Goal: Task Accomplishment & Management: Manage account settings

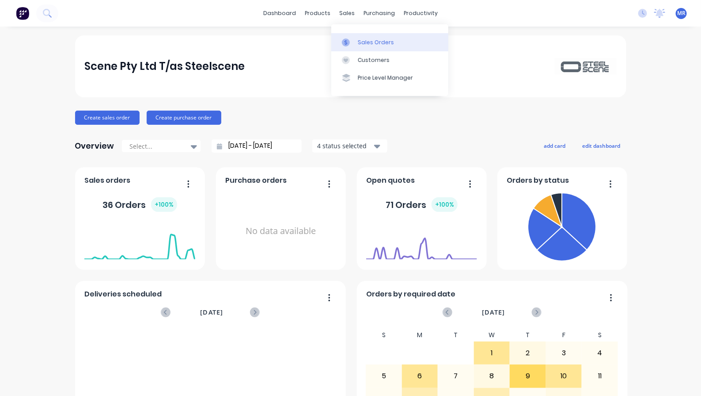
click at [362, 39] on div "Sales Orders" at bounding box center [376, 42] width 36 height 8
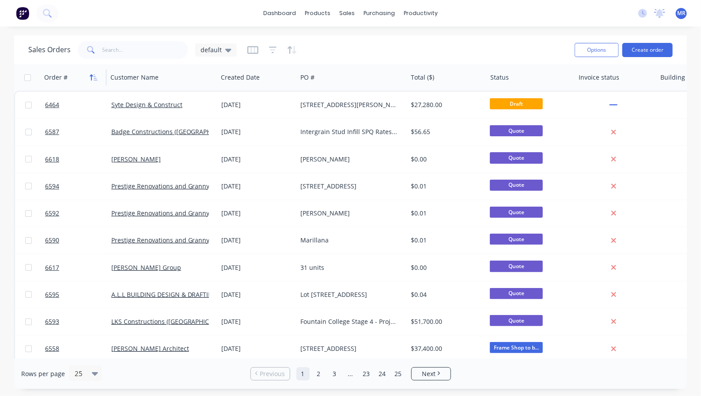
click at [96, 77] on icon "button" at bounding box center [94, 77] width 8 height 7
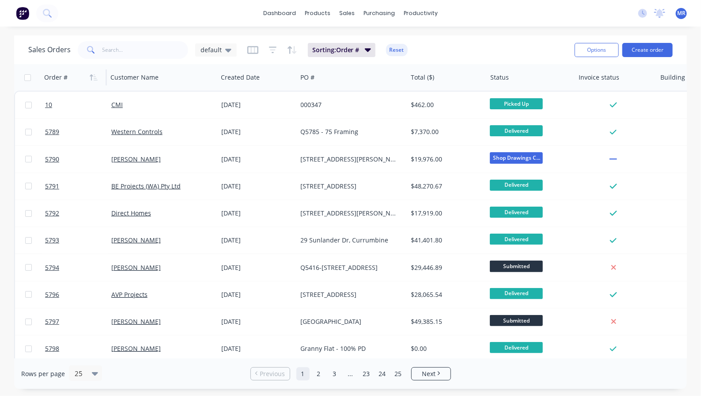
click at [96, 77] on icon "button" at bounding box center [94, 77] width 8 height 7
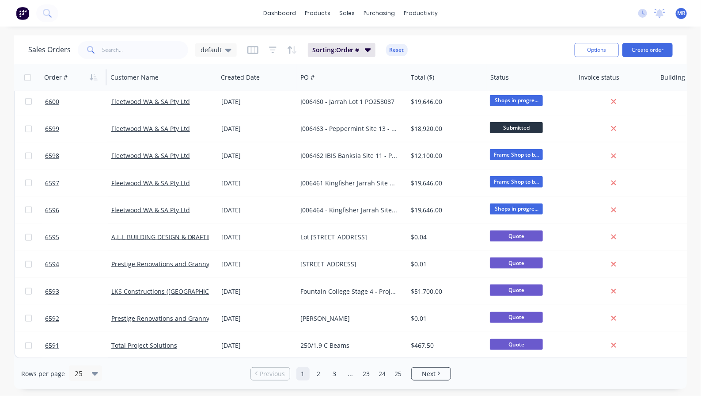
scroll to position [414, 0]
click at [92, 376] on icon at bounding box center [95, 373] width 6 height 10
click at [88, 358] on div "100" at bounding box center [84, 351] width 33 height 16
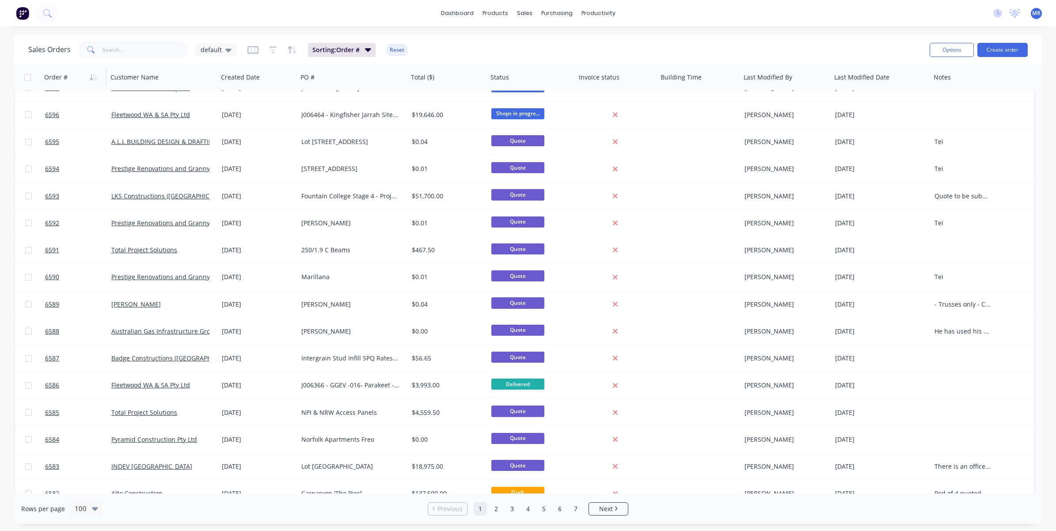
scroll to position [553, 0]
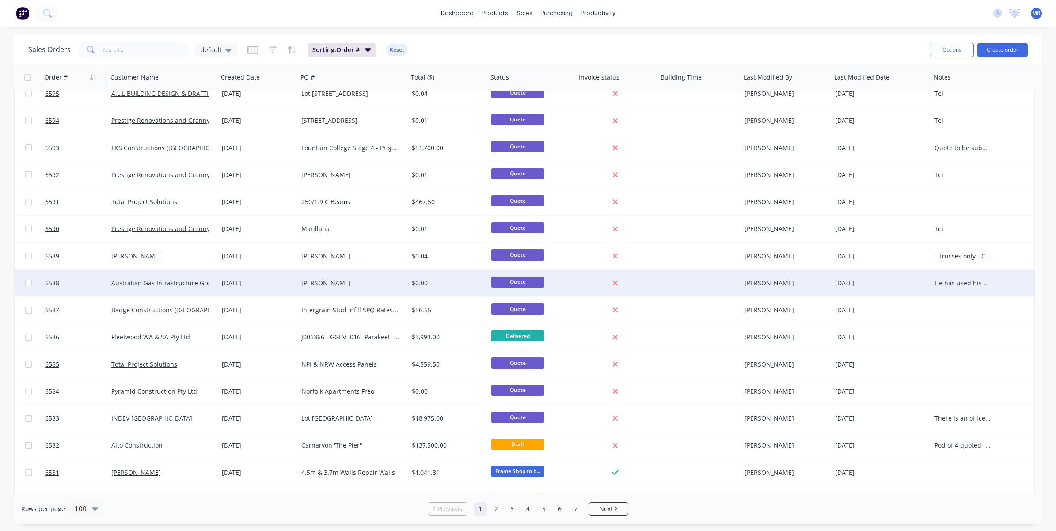
click at [701, 277] on div "He has used his work email, but the job is for him personally" at bounding box center [964, 283] width 66 height 27
click at [701, 277] on div "6588 Australian Gas Infrastructure Group 26 Sep 2025 Neil Parry $0.00 Quote Jas…" at bounding box center [525, 283] width 1020 height 27
click at [389, 277] on div "Neil Parry" at bounding box center [353, 283] width 111 height 27
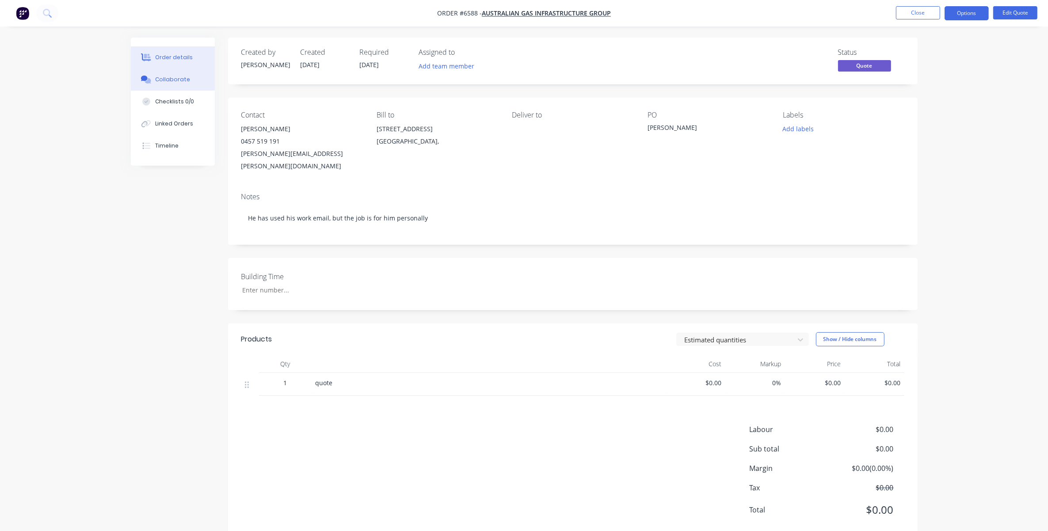
drag, startPoint x: 164, startPoint y: 76, endPoint x: 181, endPoint y: 87, distance: 19.9
click at [165, 76] on div "Collaborate" at bounding box center [172, 80] width 35 height 8
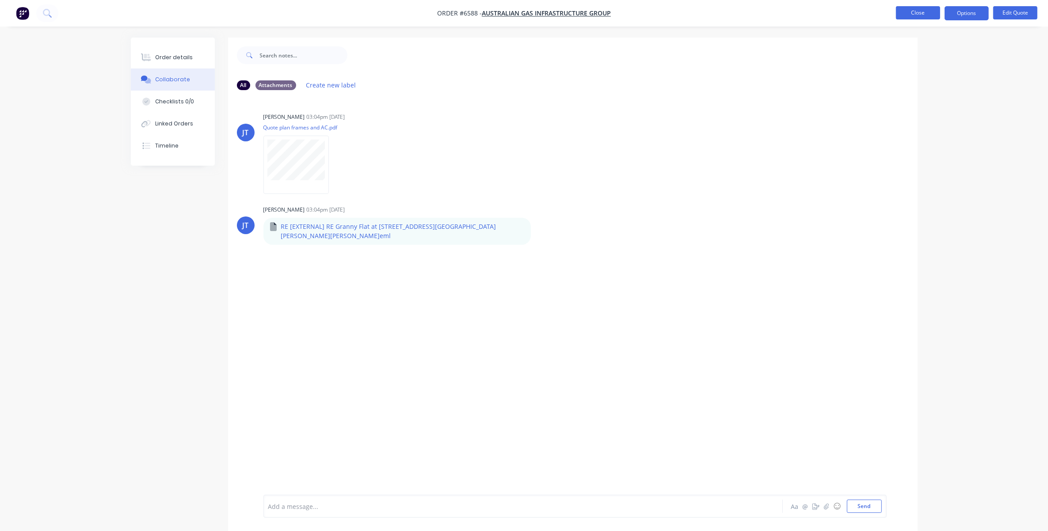
click at [701, 8] on button "Close" at bounding box center [918, 12] width 44 height 13
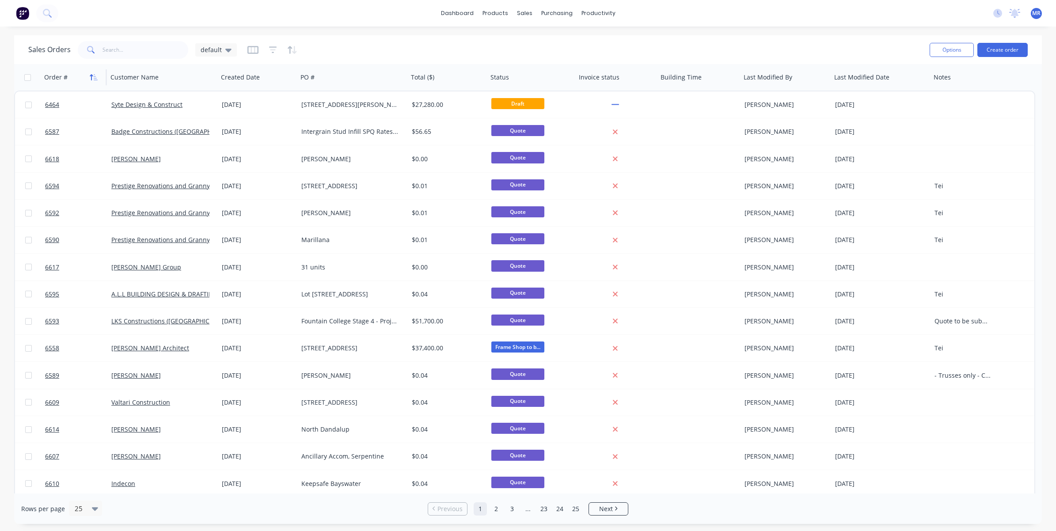
click at [95, 76] on icon "button" at bounding box center [94, 77] width 8 height 7
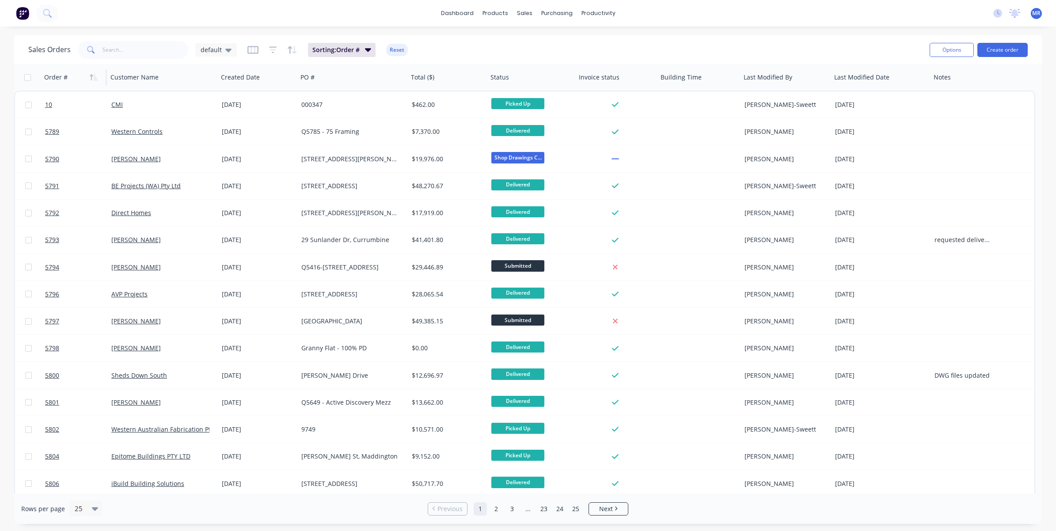
click at [96, 76] on icon "button" at bounding box center [94, 77] width 8 height 7
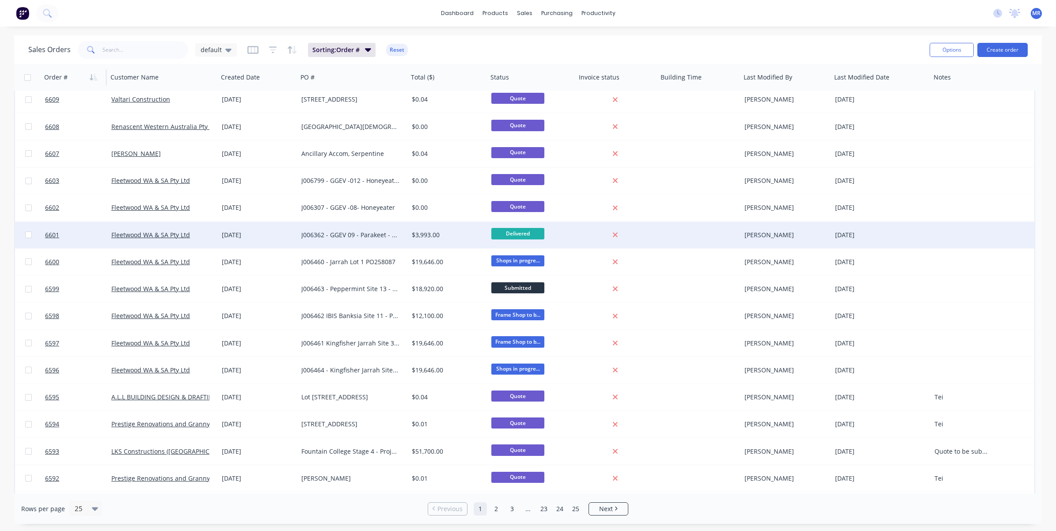
scroll to position [273, 0]
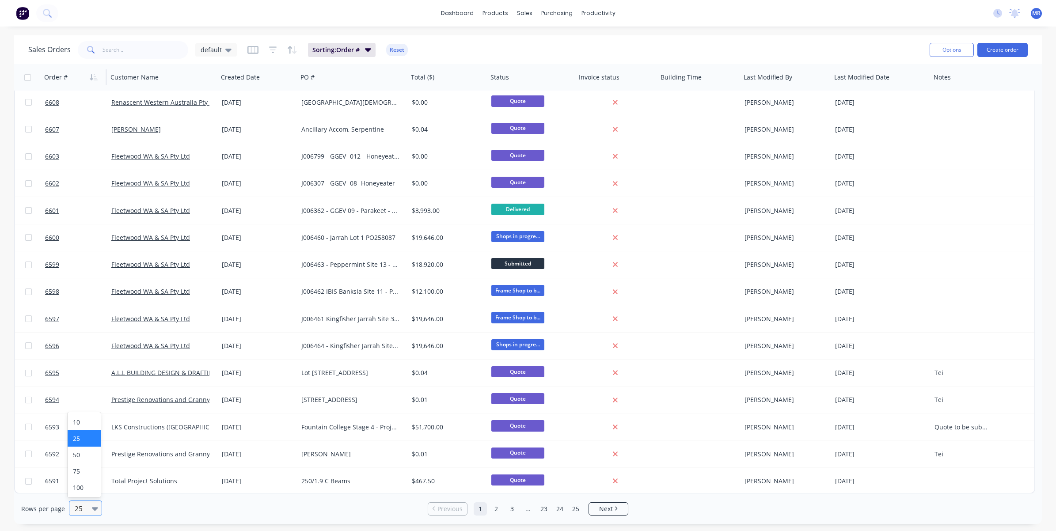
click at [89, 395] on div "25" at bounding box center [81, 508] width 21 height 15
click at [87, 395] on div "100" at bounding box center [84, 488] width 33 height 16
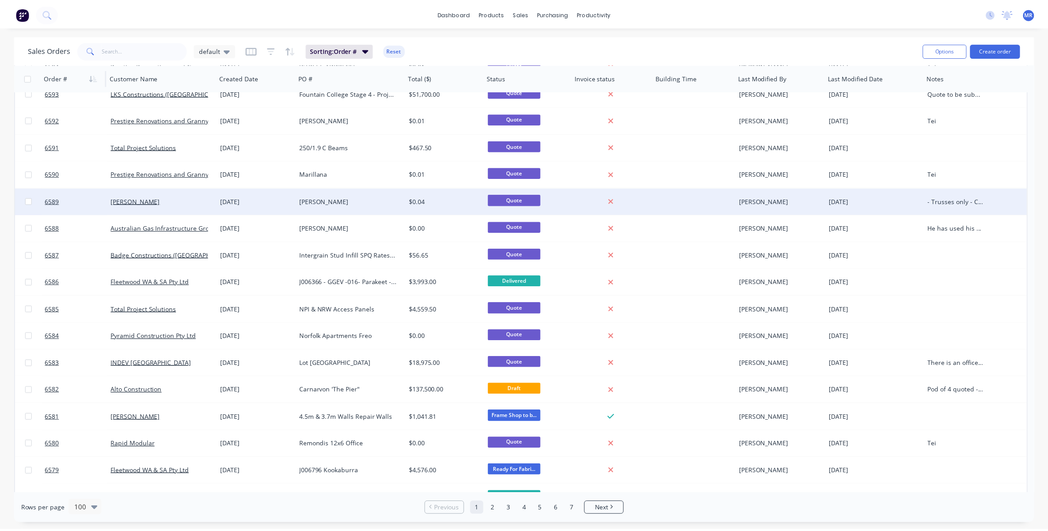
scroll to position [663, 0]
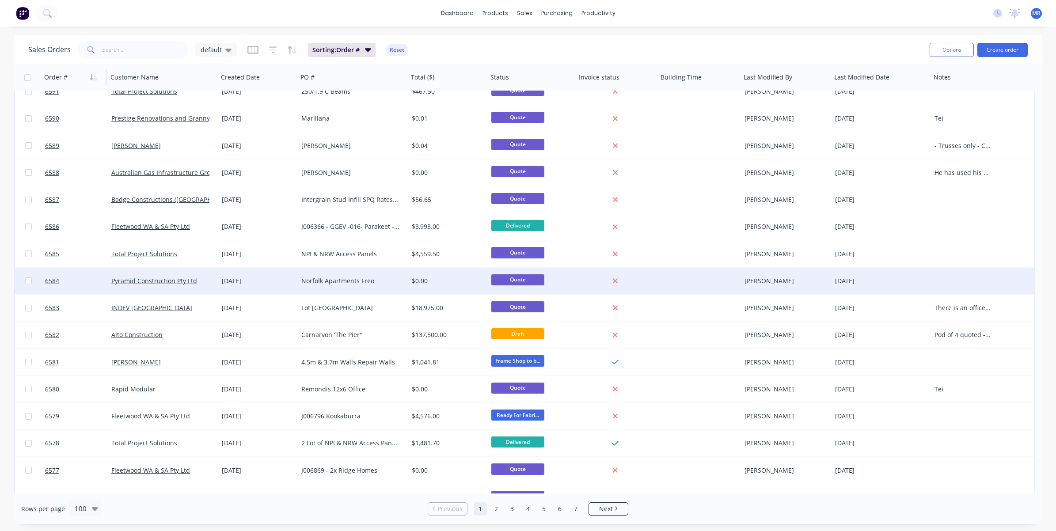
click at [336, 283] on div "Norfolk Apartments Freo" at bounding box center [350, 281] width 98 height 9
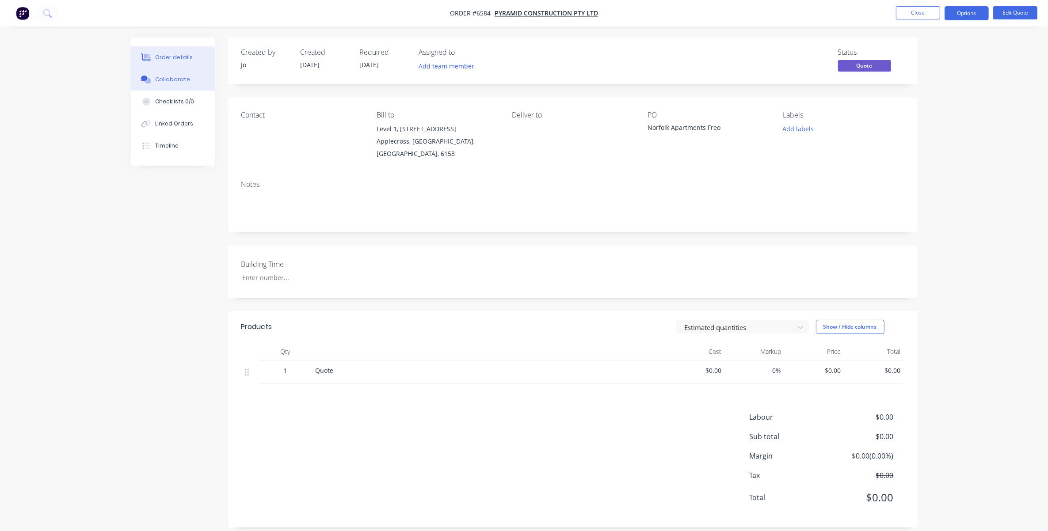
click at [185, 83] on div "Collaborate" at bounding box center [172, 80] width 35 height 8
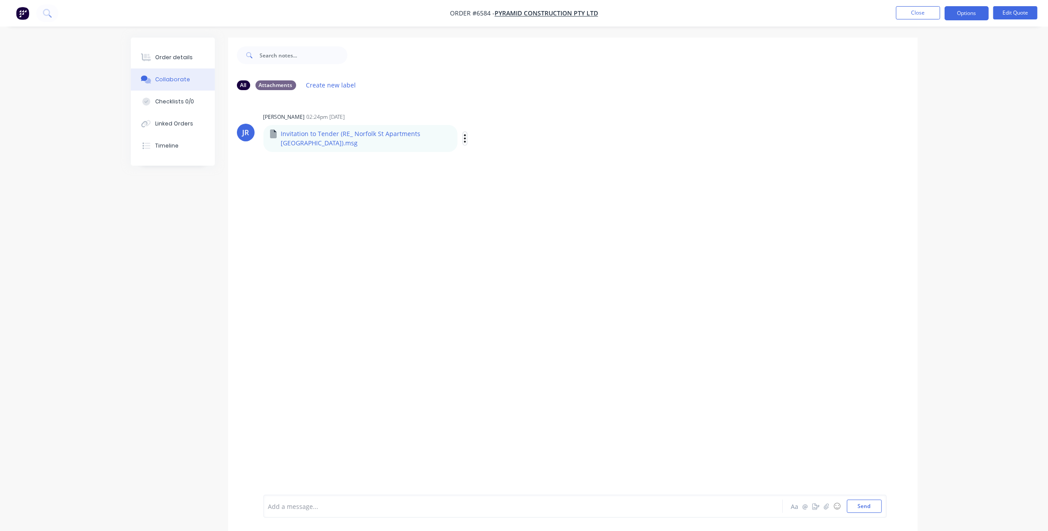
click at [463, 138] on button "button" at bounding box center [465, 138] width 4 height 13
click at [482, 160] on button "Download" at bounding box center [523, 162] width 99 height 20
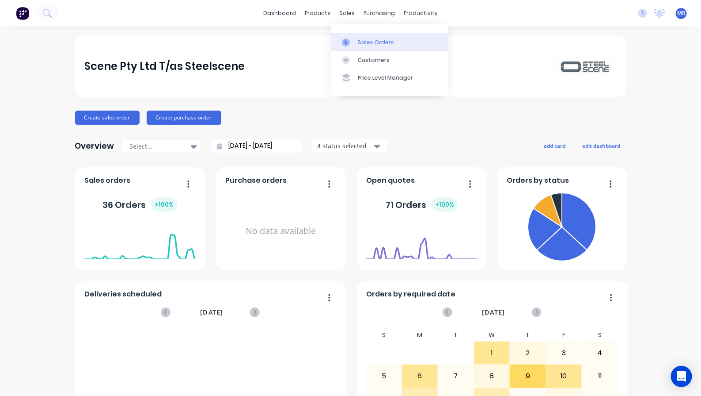
drag, startPoint x: 366, startPoint y: 45, endPoint x: 374, endPoint y: 50, distance: 9.1
click at [366, 45] on div "Sales Orders" at bounding box center [376, 42] width 36 height 8
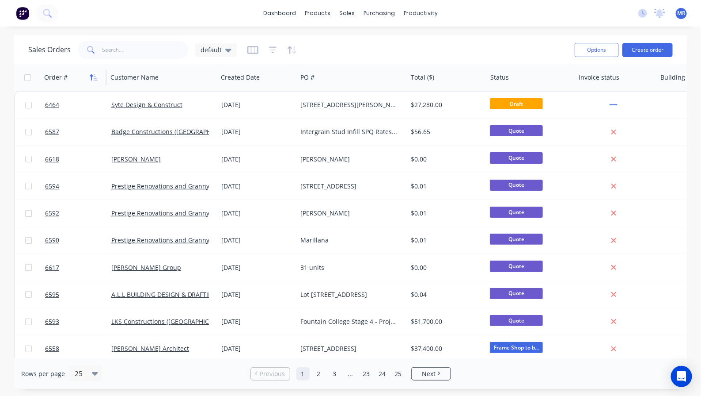
click at [95, 74] on icon "button" at bounding box center [94, 77] width 8 height 7
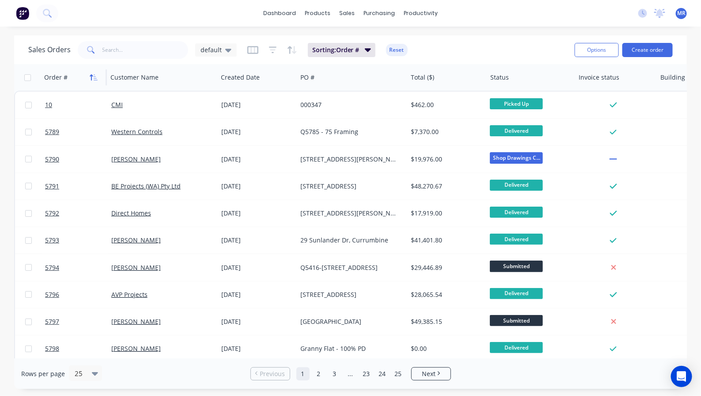
click at [96, 74] on icon "button" at bounding box center [94, 77] width 8 height 7
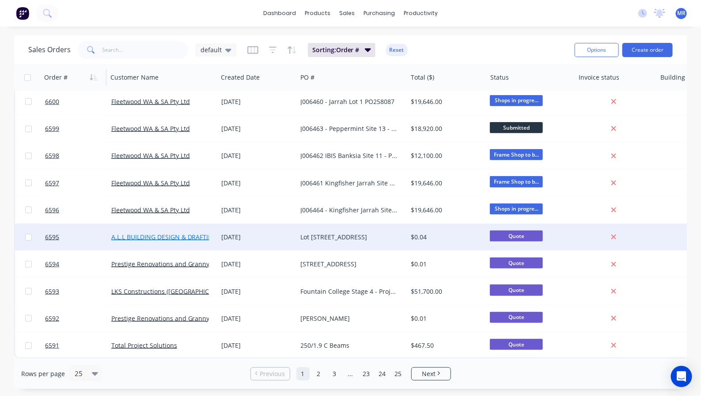
scroll to position [414, 0]
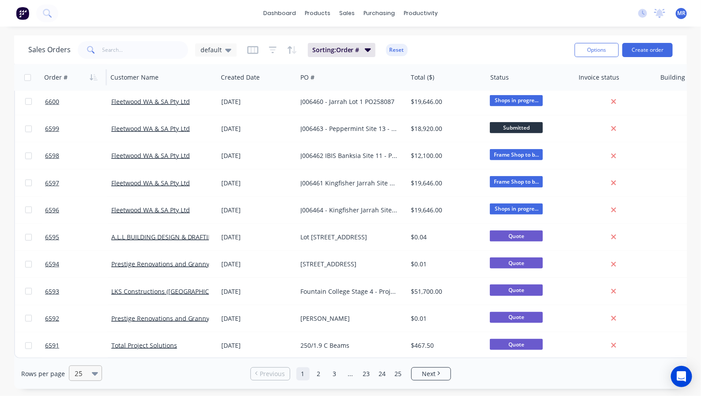
click at [93, 372] on icon at bounding box center [95, 373] width 6 height 10
click at [90, 358] on div "100" at bounding box center [84, 351] width 33 height 16
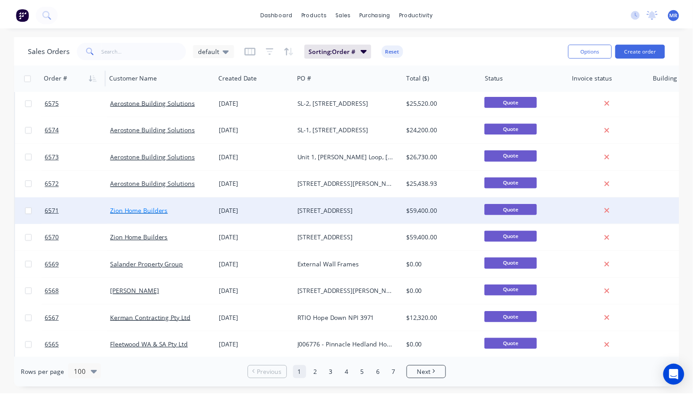
scroll to position [1105, 0]
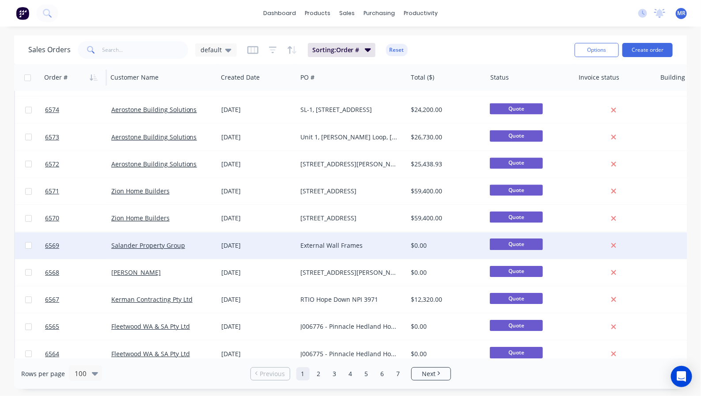
click at [335, 242] on div "External Wall Frames" at bounding box center [350, 245] width 98 height 9
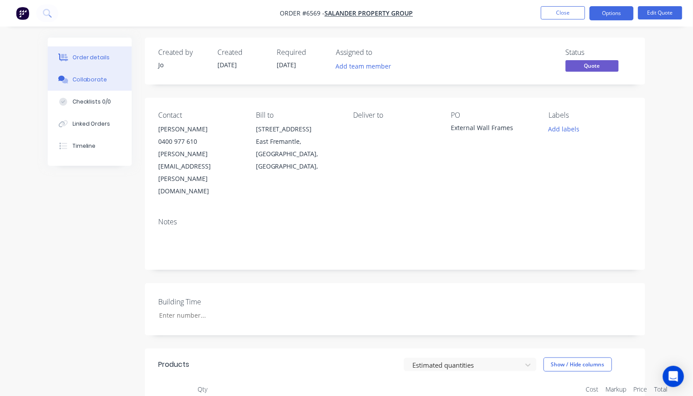
click at [98, 82] on div "Collaborate" at bounding box center [89, 80] width 35 height 8
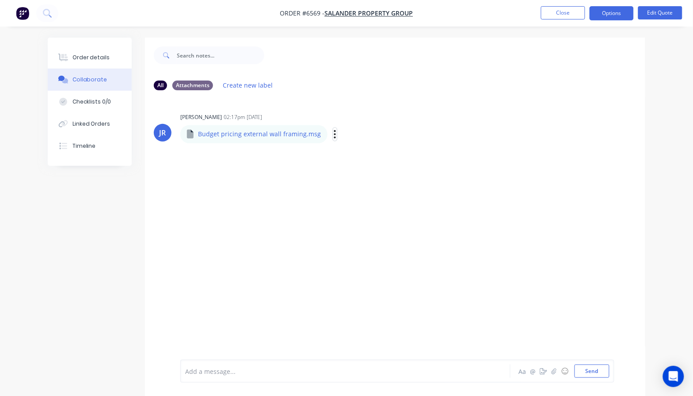
click at [334, 136] on icon "button" at bounding box center [335, 134] width 3 height 10
click at [357, 157] on button "Download" at bounding box center [393, 158] width 99 height 20
click at [380, 234] on div "JR Jo Reeves 02:17pm 22/09/25 Budget pricing external wall framing.msg Budget p…" at bounding box center [395, 228] width 500 height 262
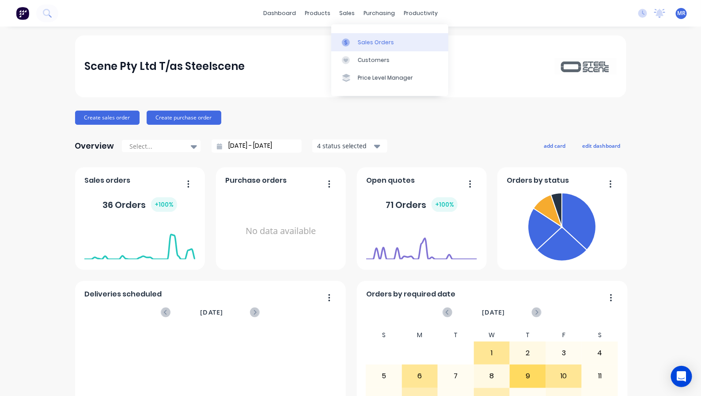
click at [359, 38] on div "Sales Orders" at bounding box center [376, 42] width 36 height 8
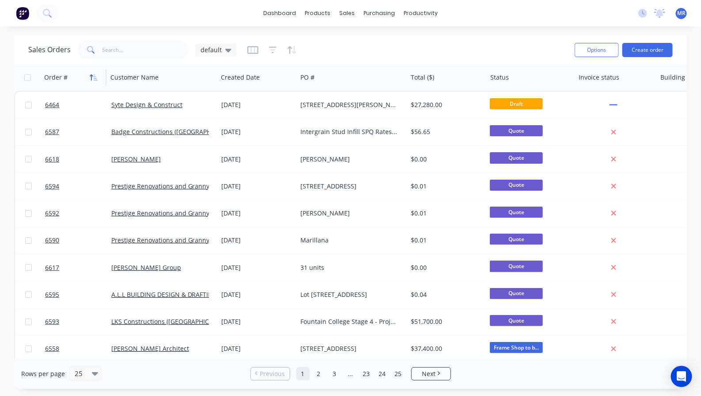
click at [98, 76] on icon "button" at bounding box center [94, 77] width 8 height 7
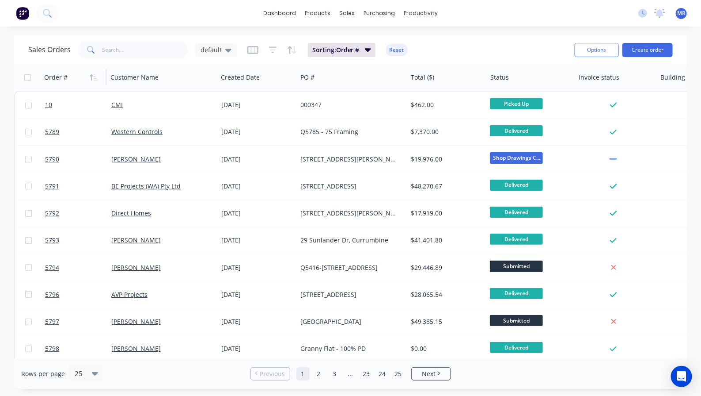
click at [98, 76] on icon "button" at bounding box center [94, 77] width 8 height 7
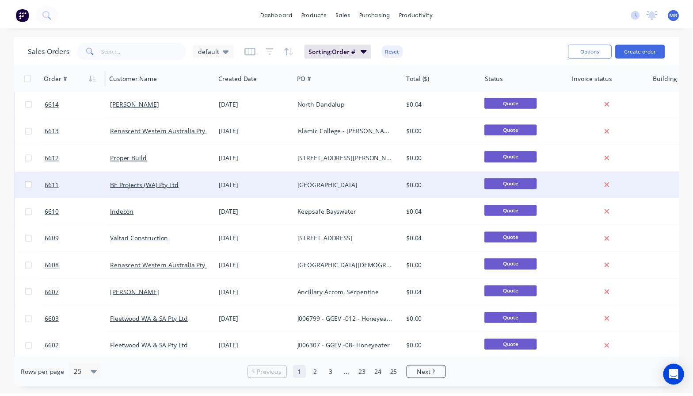
scroll to position [111, 0]
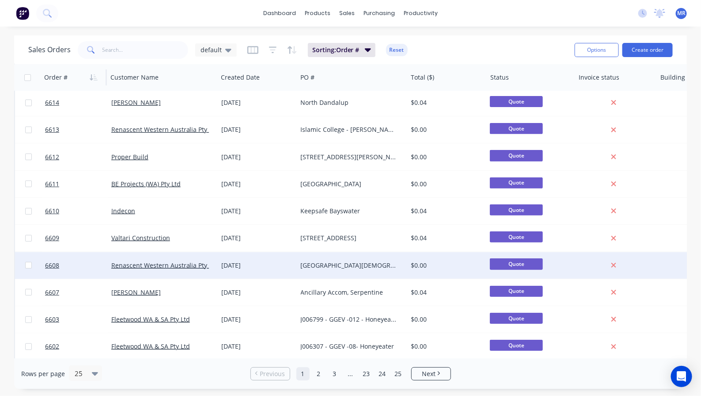
click at [315, 262] on div "[GEOGRAPHIC_DATA][DEMOGRAPHIC_DATA]. [GEOGRAPHIC_DATA]" at bounding box center [350, 265] width 98 height 9
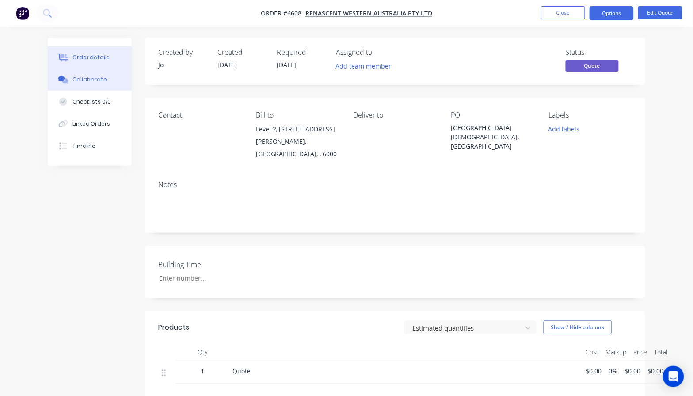
click at [99, 84] on button "Collaborate" at bounding box center [90, 80] width 84 height 22
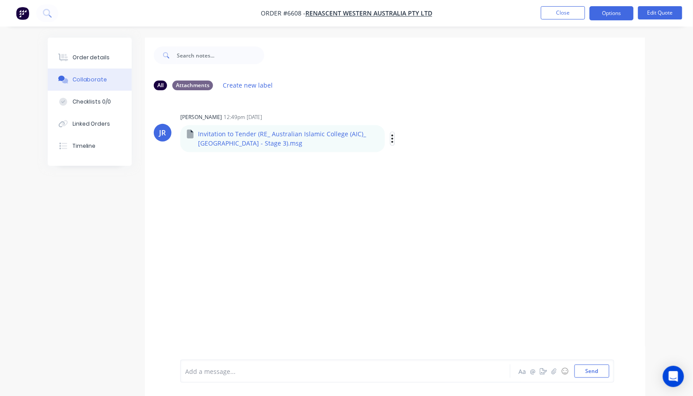
click at [391, 143] on icon "button" at bounding box center [392, 138] width 3 height 10
click at [427, 161] on button "Download" at bounding box center [450, 162] width 99 height 20
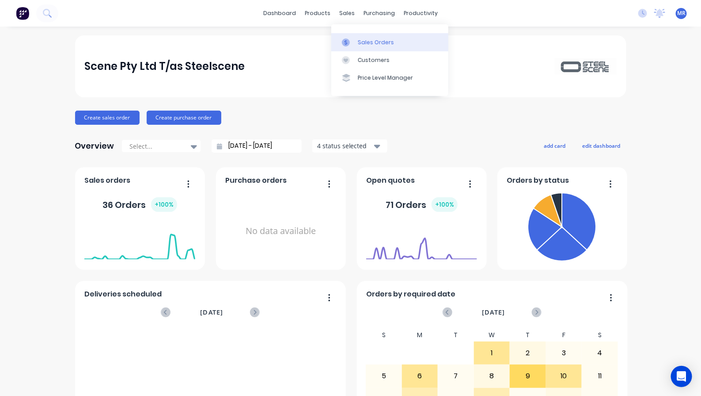
click at [372, 46] on div "Sales Orders" at bounding box center [376, 42] width 36 height 8
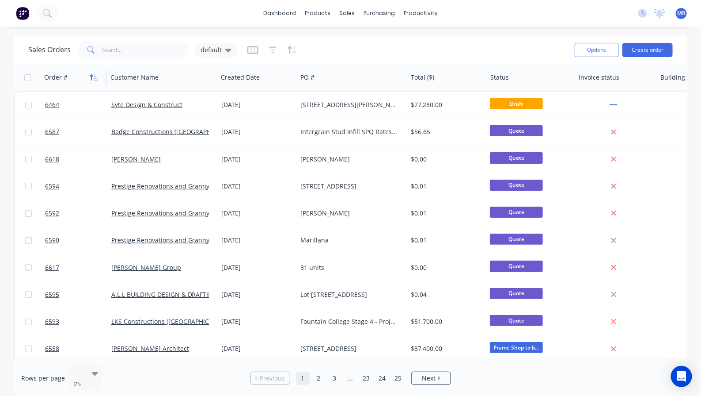
click at [91, 76] on icon "button" at bounding box center [91, 77] width 3 height 6
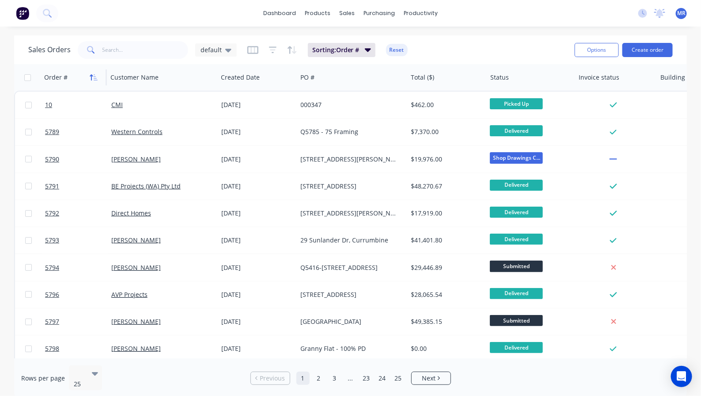
click at [95, 75] on icon "button" at bounding box center [94, 77] width 8 height 7
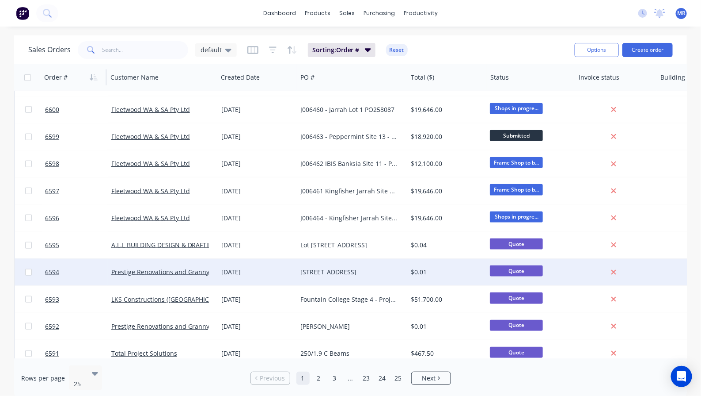
scroll to position [414, 0]
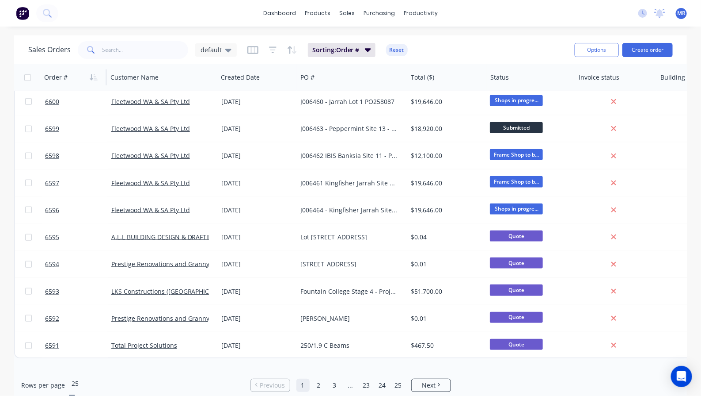
click at [75, 395] on icon at bounding box center [72, 397] width 6 height 4
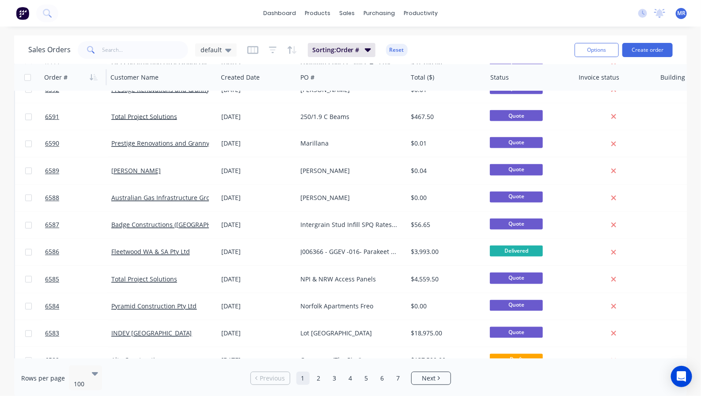
scroll to position [663, 0]
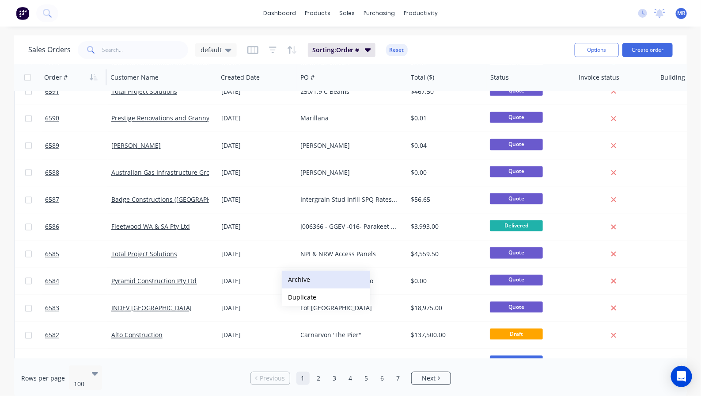
click at [301, 280] on button "Archive" at bounding box center [326, 280] width 88 height 18
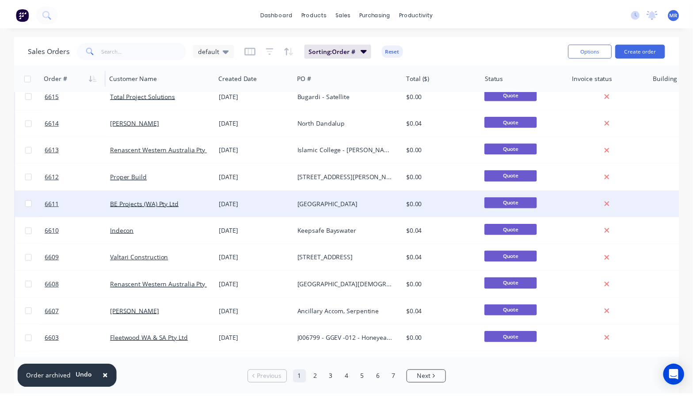
scroll to position [111, 0]
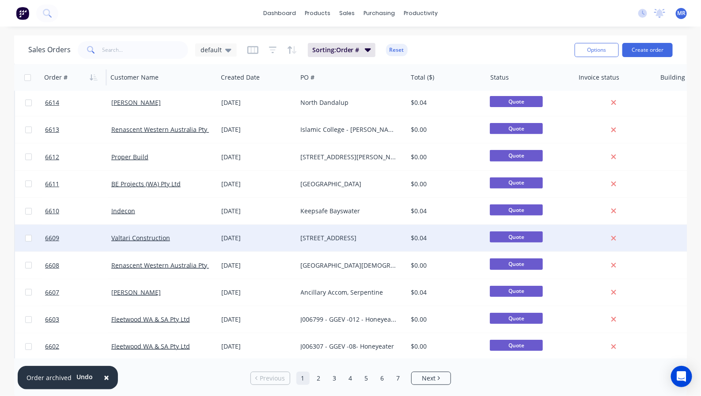
click at [326, 242] on div "[STREET_ADDRESS]" at bounding box center [352, 238] width 110 height 27
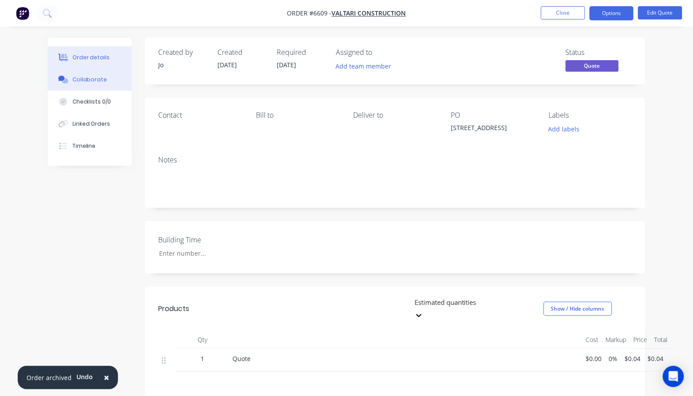
click at [85, 79] on div "Collaborate" at bounding box center [89, 80] width 35 height 8
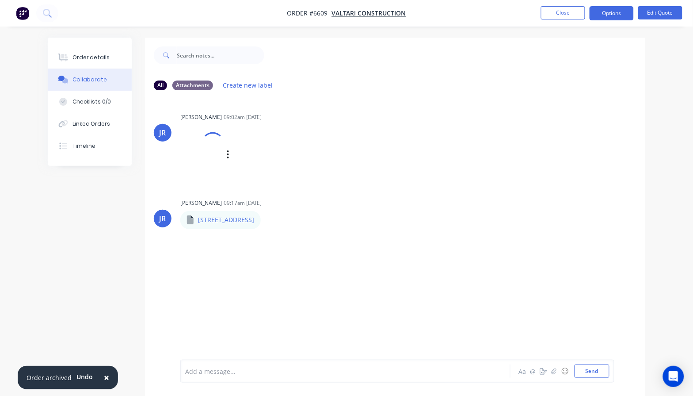
click at [213, 163] on div at bounding box center [202, 154] width 44 height 58
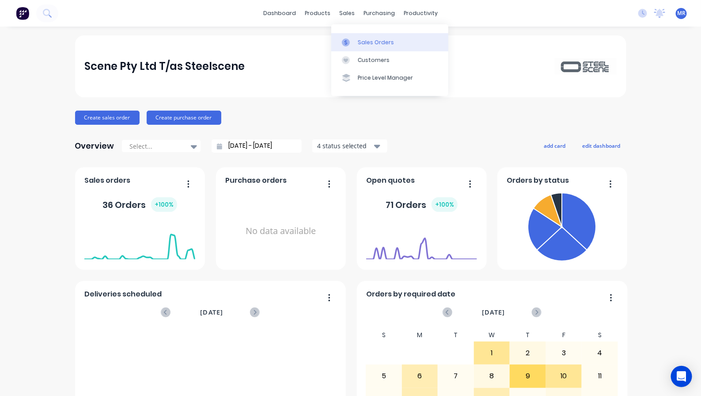
click at [367, 41] on div "Sales Orders" at bounding box center [376, 42] width 36 height 8
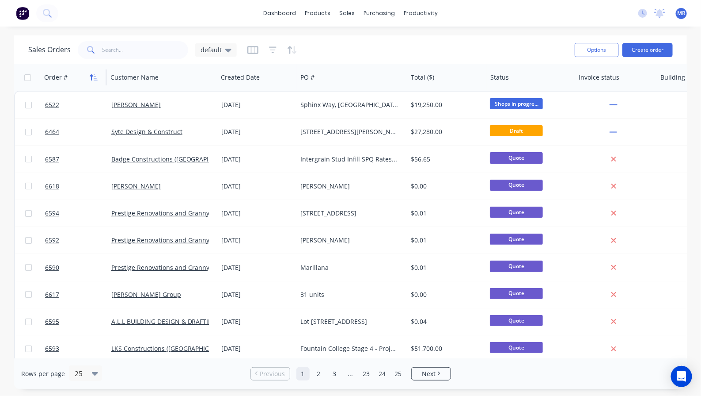
click at [97, 79] on icon "button" at bounding box center [94, 77] width 8 height 7
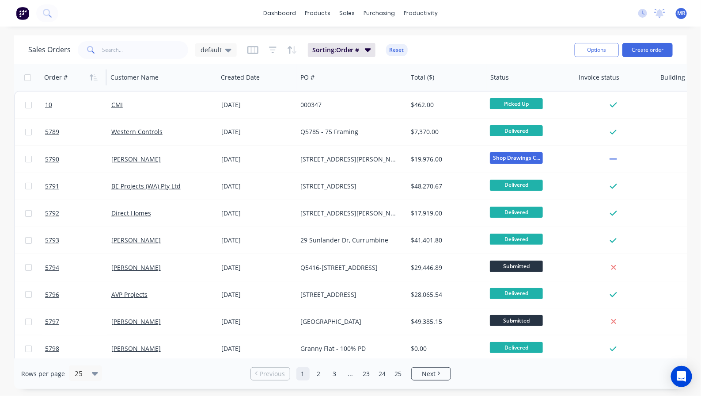
click at [97, 79] on icon "button" at bounding box center [94, 77] width 8 height 7
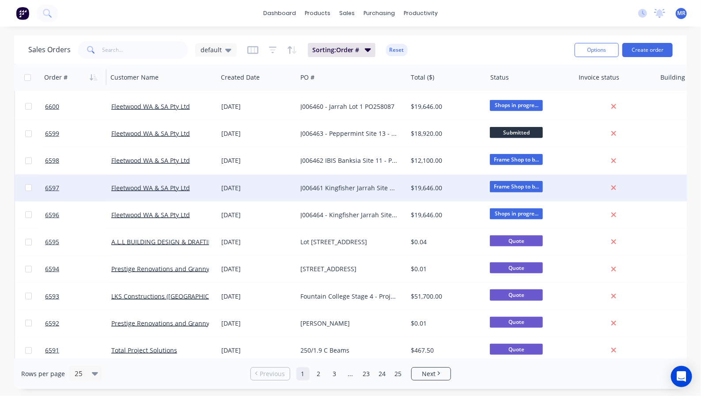
scroll to position [414, 0]
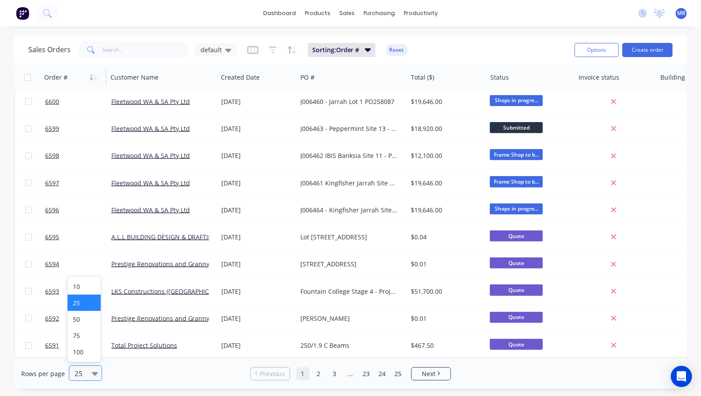
click at [85, 374] on div at bounding box center [81, 373] width 15 height 11
click at [82, 351] on div "100" at bounding box center [84, 351] width 33 height 16
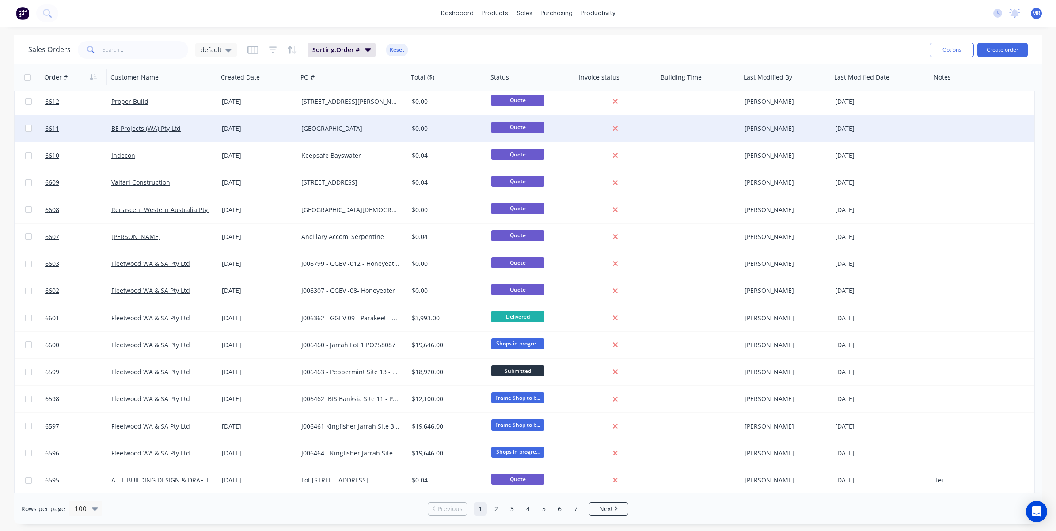
scroll to position [0, 0]
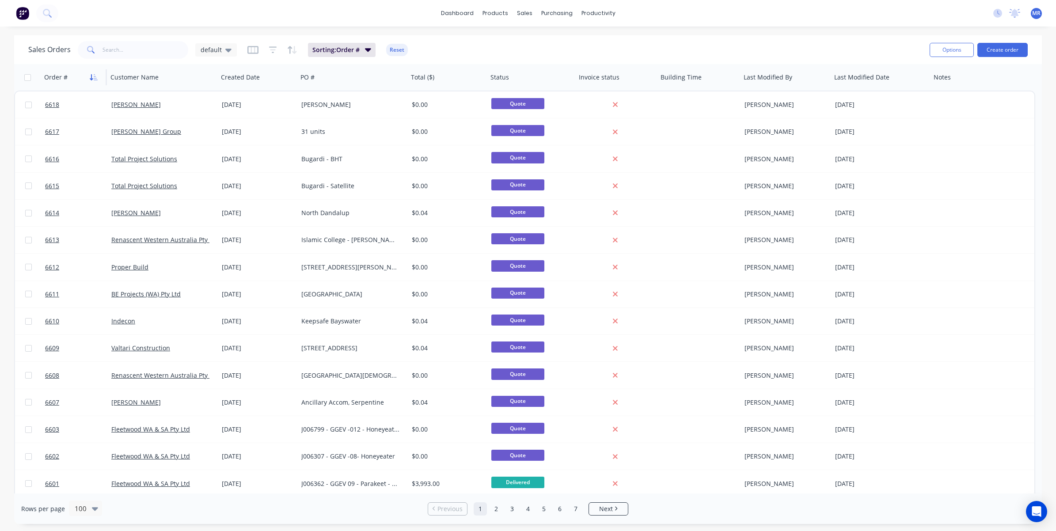
click at [94, 81] on button "button" at bounding box center [93, 77] width 13 height 13
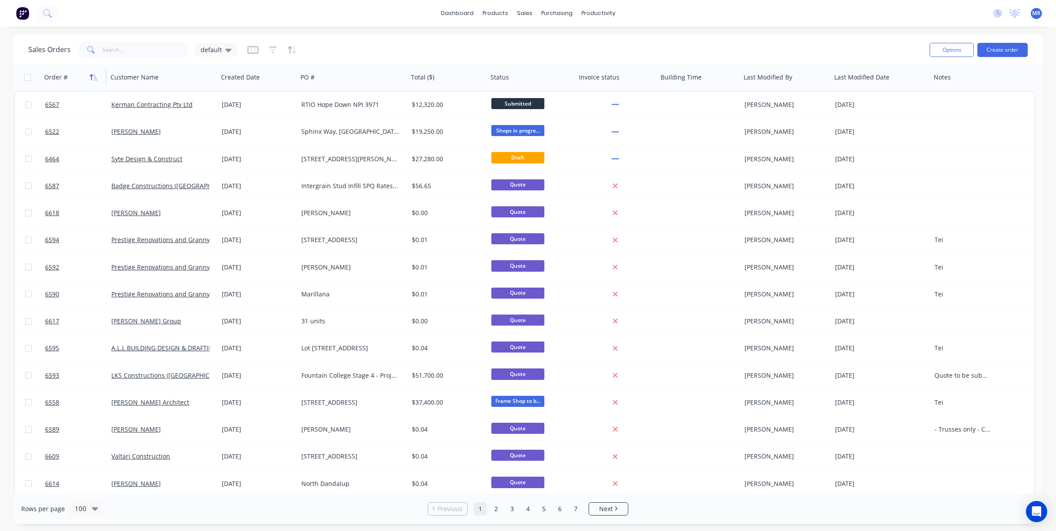
click at [95, 80] on icon "button" at bounding box center [96, 77] width 4 height 6
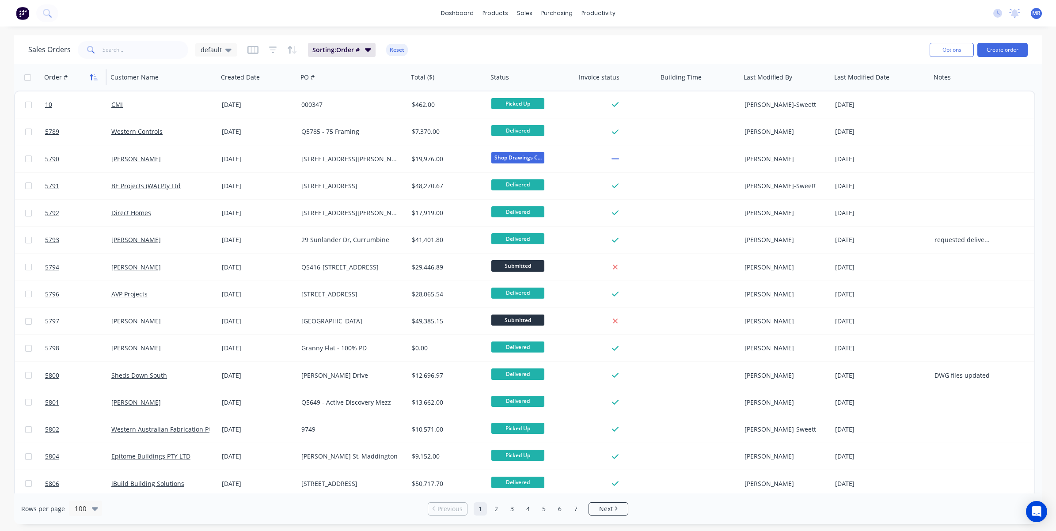
click at [94, 77] on icon "button" at bounding box center [94, 77] width 8 height 7
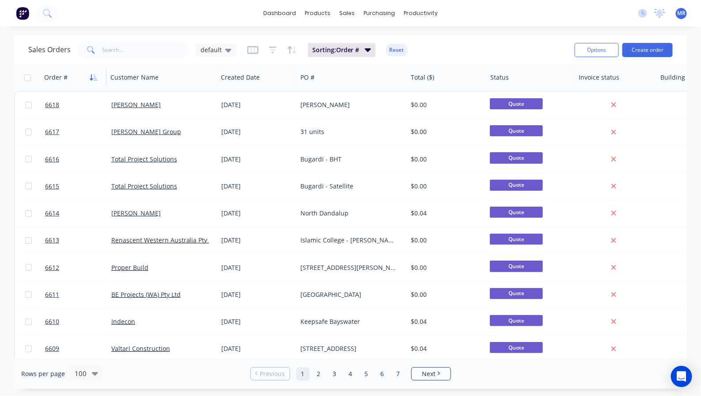
click at [94, 76] on icon "button" at bounding box center [94, 77] width 8 height 7
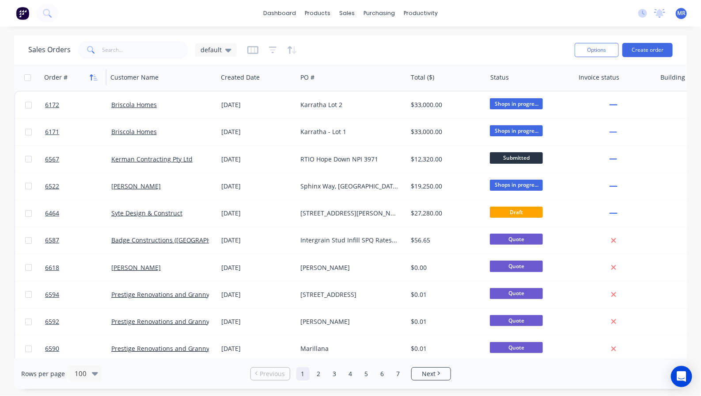
click at [94, 75] on icon "button" at bounding box center [94, 77] width 8 height 7
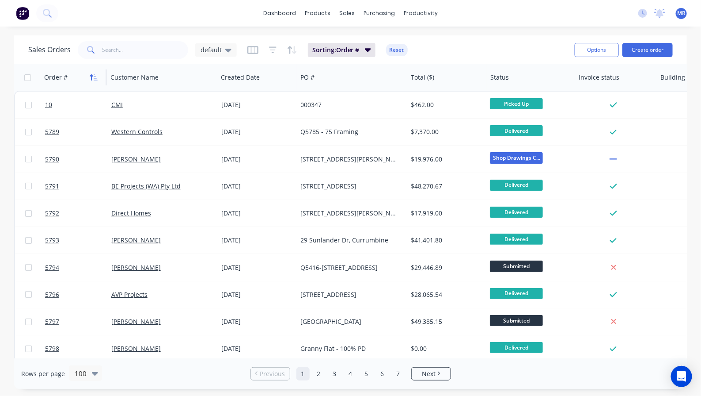
click at [93, 75] on icon "button" at bounding box center [94, 77] width 8 height 7
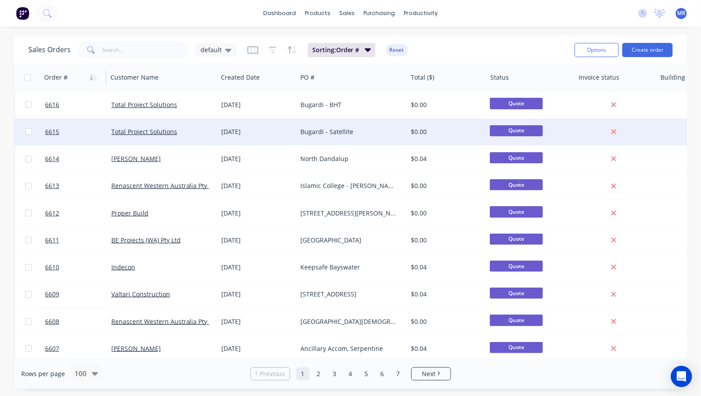
scroll to position [55, 0]
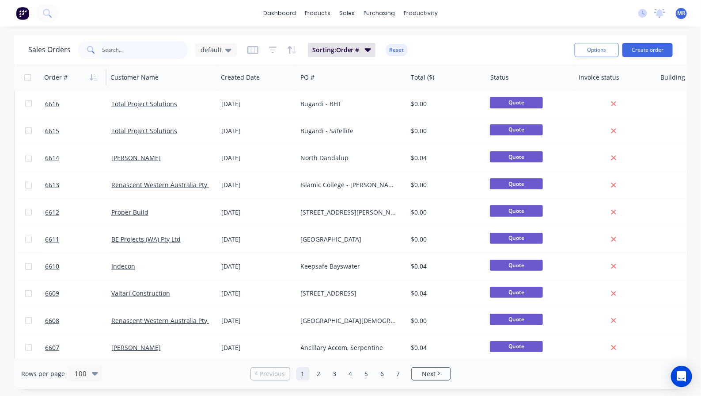
click at [120, 53] on input "text" at bounding box center [146, 50] width 86 height 18
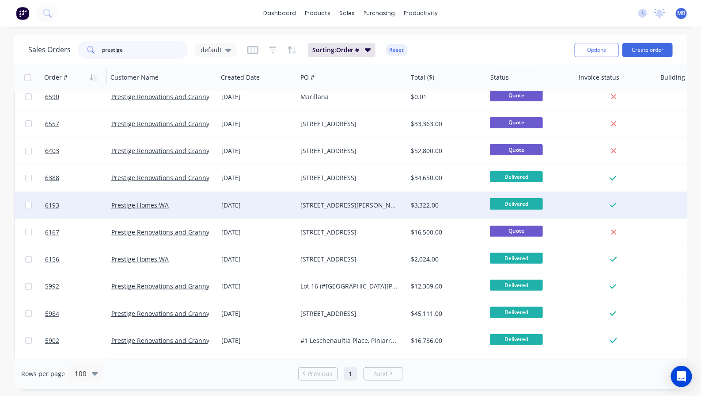
scroll to position [0, 0]
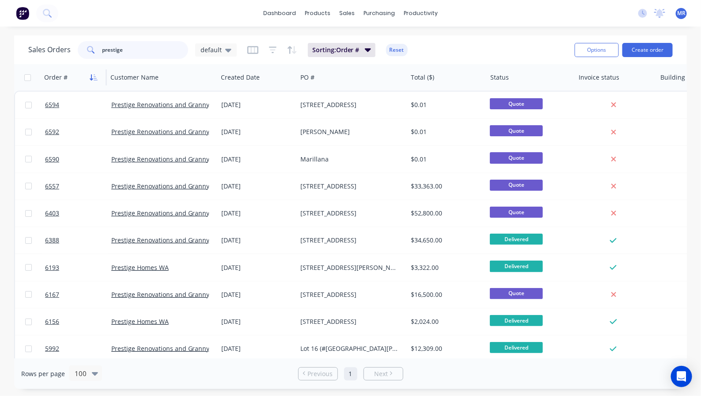
type input "prestige"
click at [95, 76] on icon "button" at bounding box center [94, 77] width 8 height 7
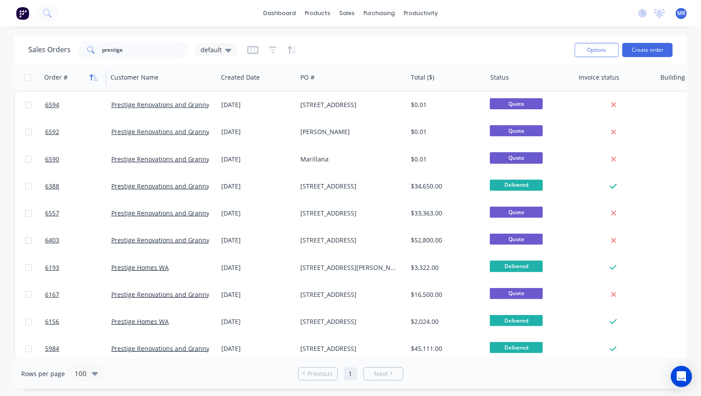
click at [95, 78] on icon "button" at bounding box center [96, 77] width 4 height 6
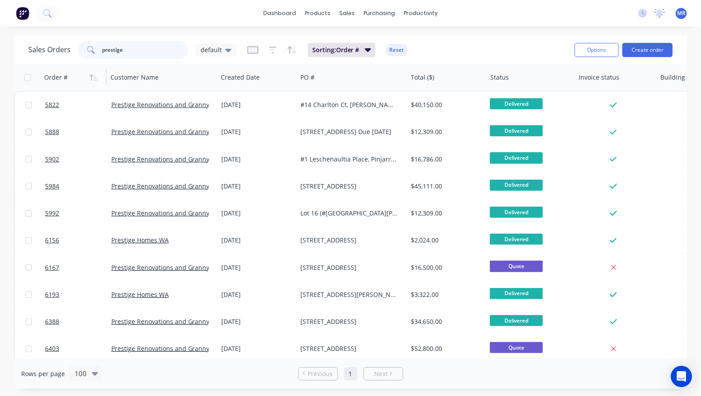
drag, startPoint x: 138, startPoint y: 53, endPoint x: 104, endPoint y: 52, distance: 34.1
click at [98, 52] on div "prestige" at bounding box center [133, 50] width 111 height 18
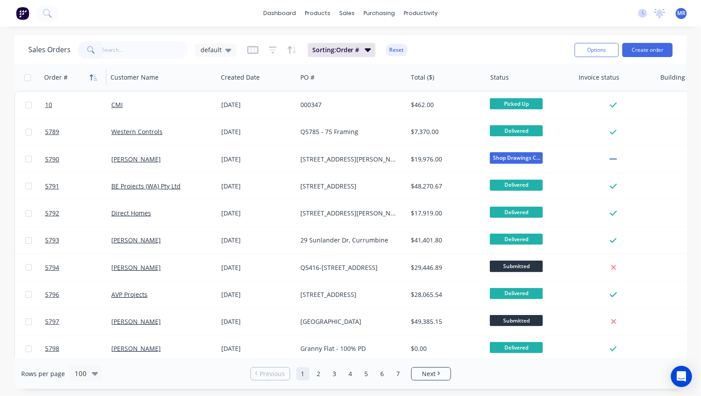
click at [95, 72] on button "button" at bounding box center [93, 77] width 13 height 13
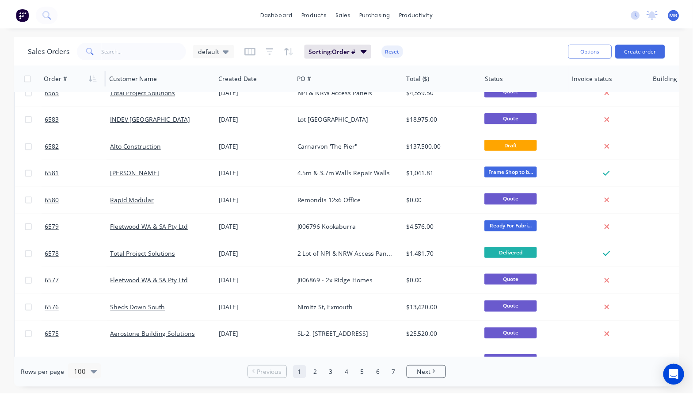
scroll to position [829, 0]
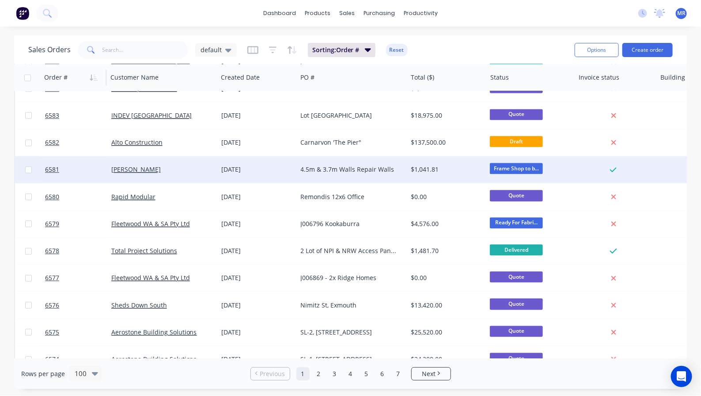
drag, startPoint x: 267, startPoint y: 166, endPoint x: 262, endPoint y: 167, distance: 5.3
click at [262, 167] on div "[DATE]" at bounding box center [257, 169] width 72 height 9
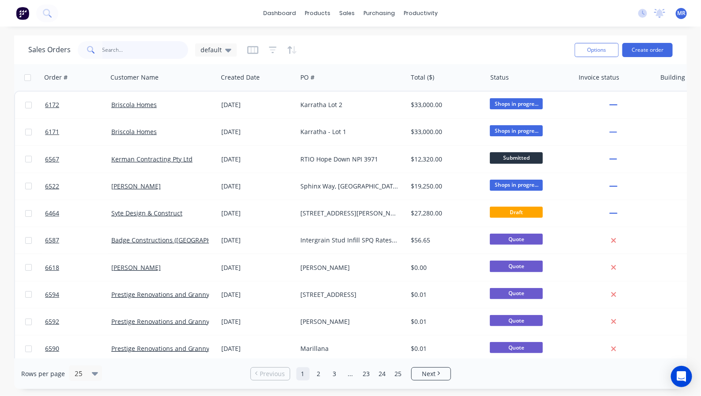
click at [115, 50] on input "text" at bounding box center [146, 50] width 86 height 18
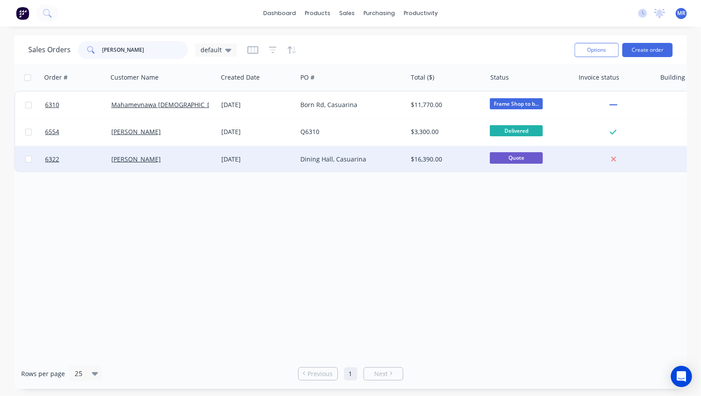
type input "Nilan"
click at [306, 155] on div "Dining Hall, Casuarina" at bounding box center [350, 159] width 98 height 9
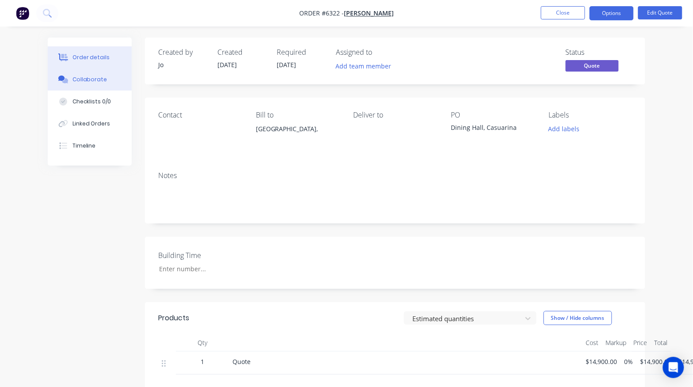
click at [80, 78] on div "Collaborate" at bounding box center [89, 80] width 35 height 8
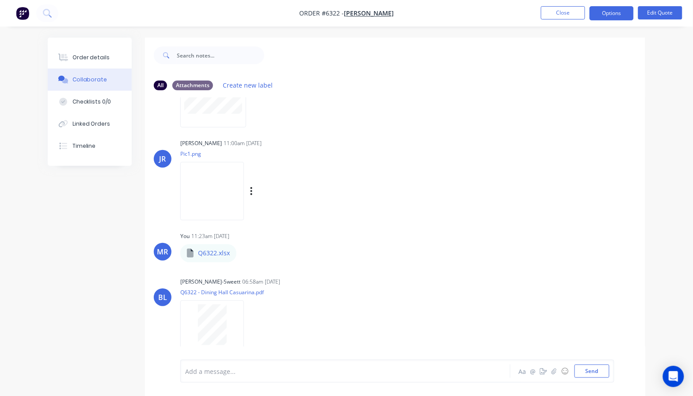
scroll to position [69, 0]
click at [244, 198] on img at bounding box center [212, 189] width 64 height 58
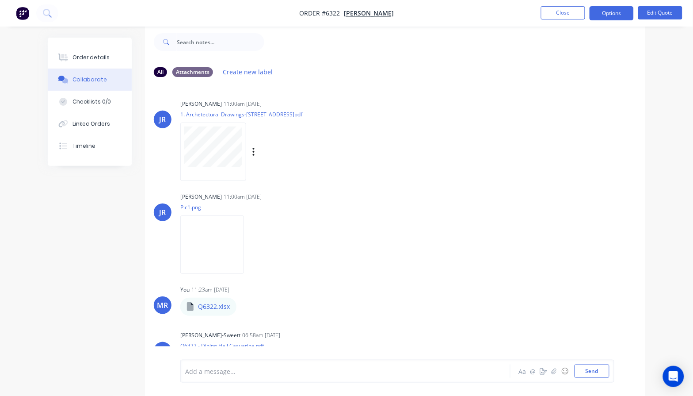
scroll to position [55, 0]
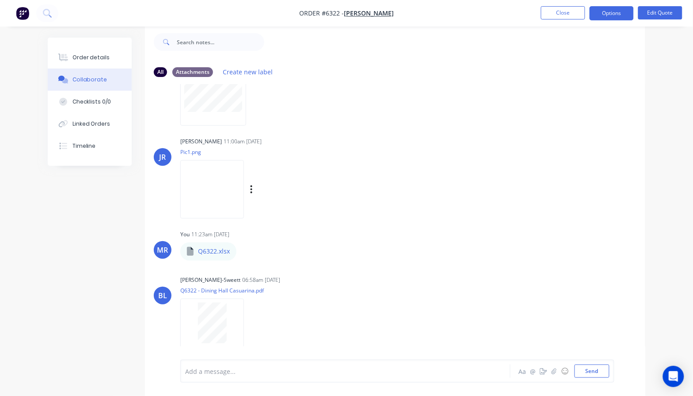
click at [240, 182] on img at bounding box center [212, 189] width 64 height 58
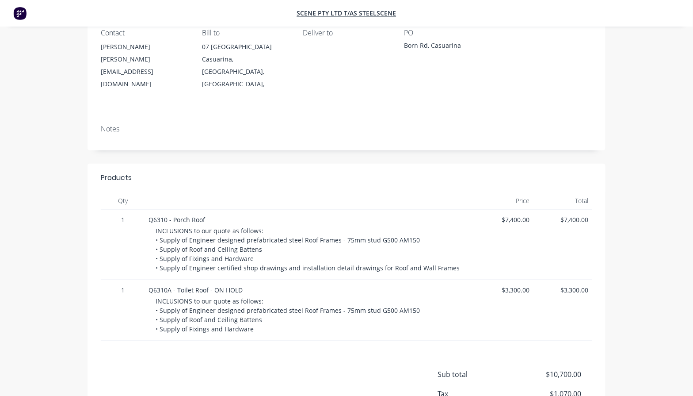
scroll to position [111, 0]
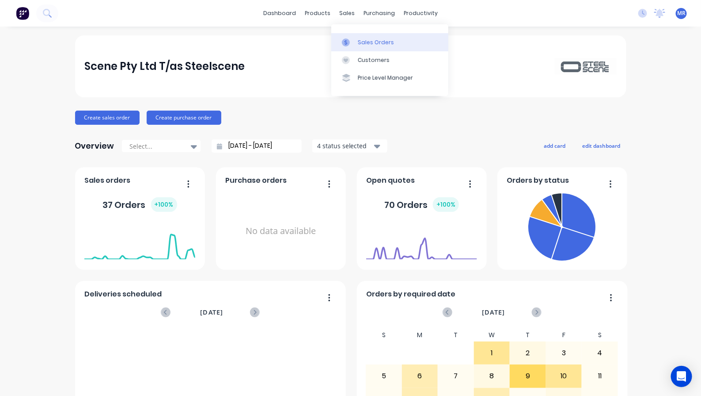
click at [371, 38] on link "Sales Orders" at bounding box center [390, 42] width 117 height 18
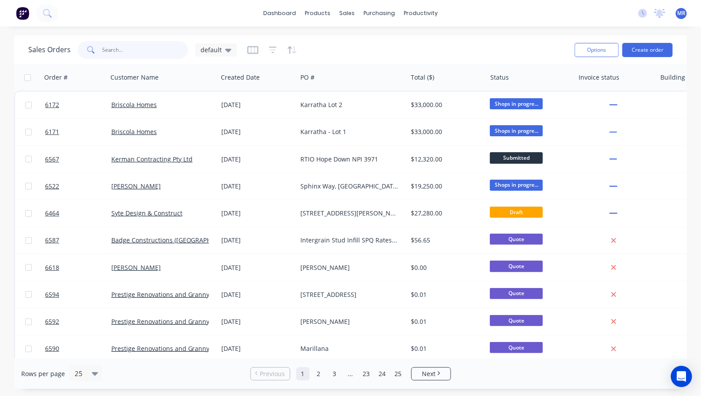
click at [160, 50] on input "text" at bounding box center [146, 50] width 86 height 18
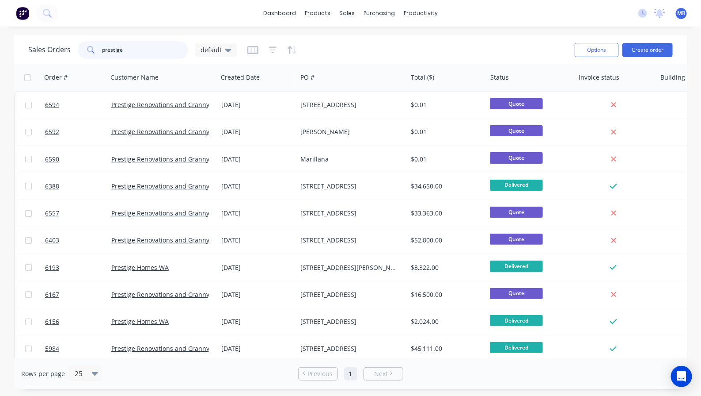
type input "prestige"
click at [90, 80] on button "button" at bounding box center [93, 77] width 13 height 13
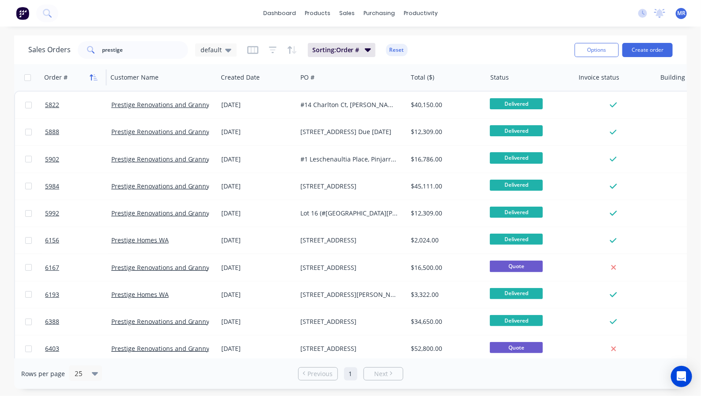
click at [93, 79] on icon "button" at bounding box center [94, 77] width 8 height 7
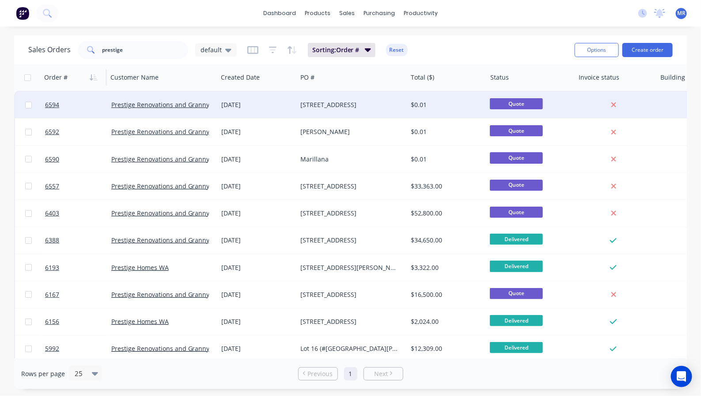
click at [320, 107] on div "[STREET_ADDRESS]" at bounding box center [350, 104] width 98 height 9
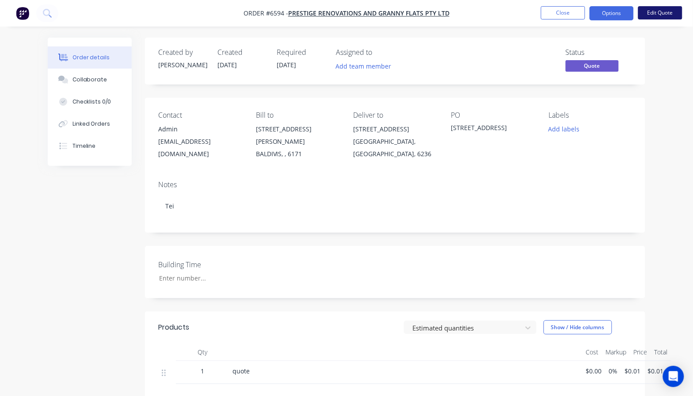
click at [656, 12] on button "Edit Quote" at bounding box center [660, 12] width 44 height 13
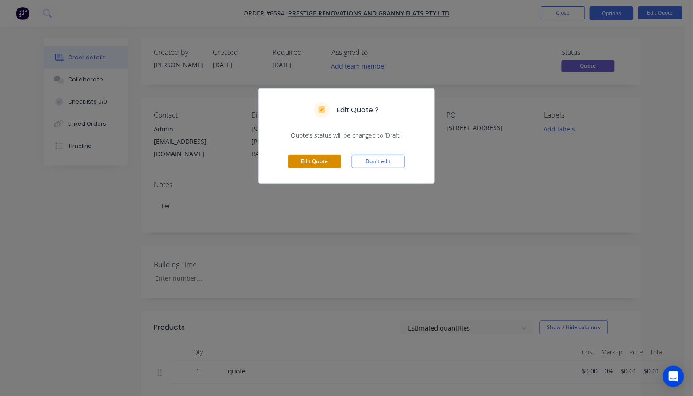
click at [299, 162] on button "Edit Quote" at bounding box center [314, 161] width 53 height 13
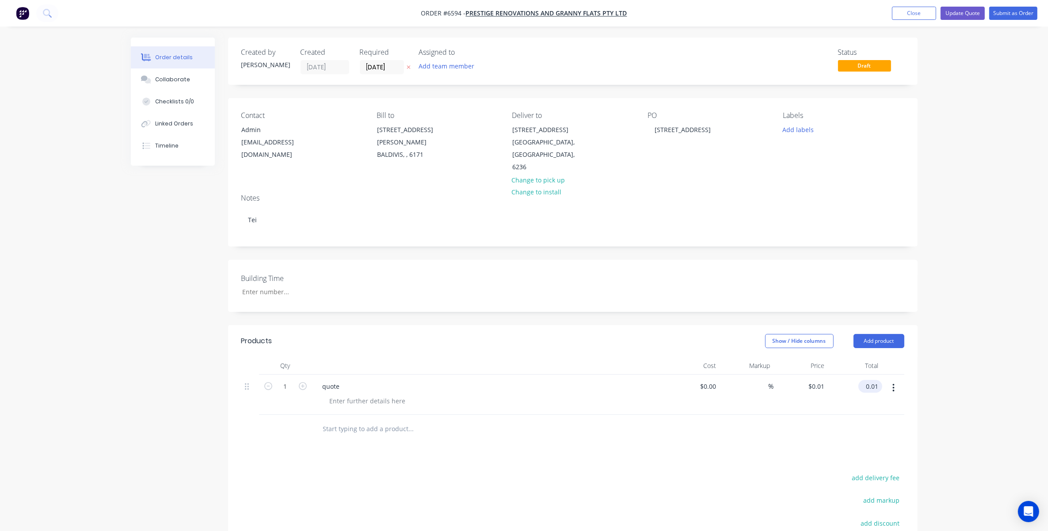
click at [701, 380] on input "0.01" at bounding box center [872, 386] width 20 height 13
type input "14000"
type input "$14,000.00"
click at [701, 10] on button "Update Quote" at bounding box center [963, 13] width 44 height 13
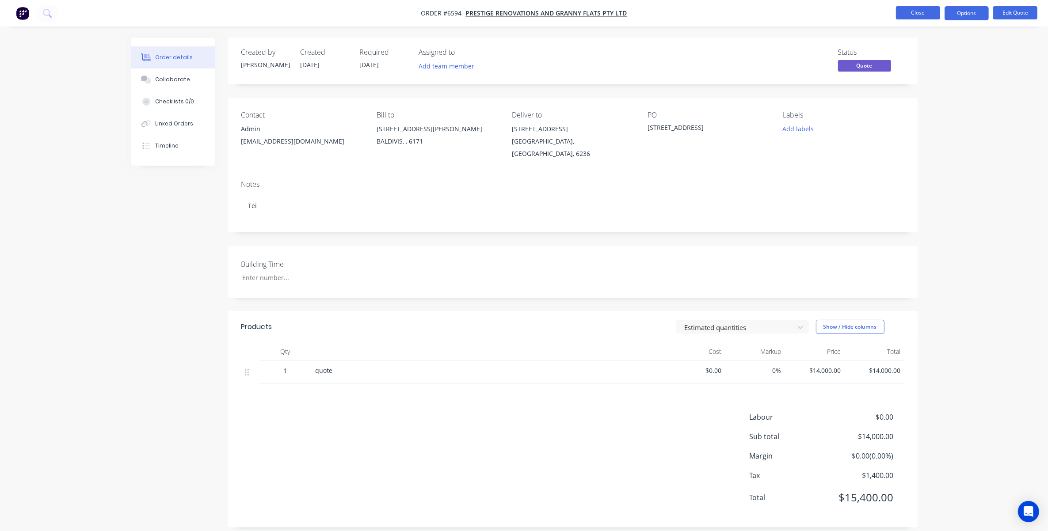
click at [701, 12] on button "Close" at bounding box center [918, 12] width 44 height 13
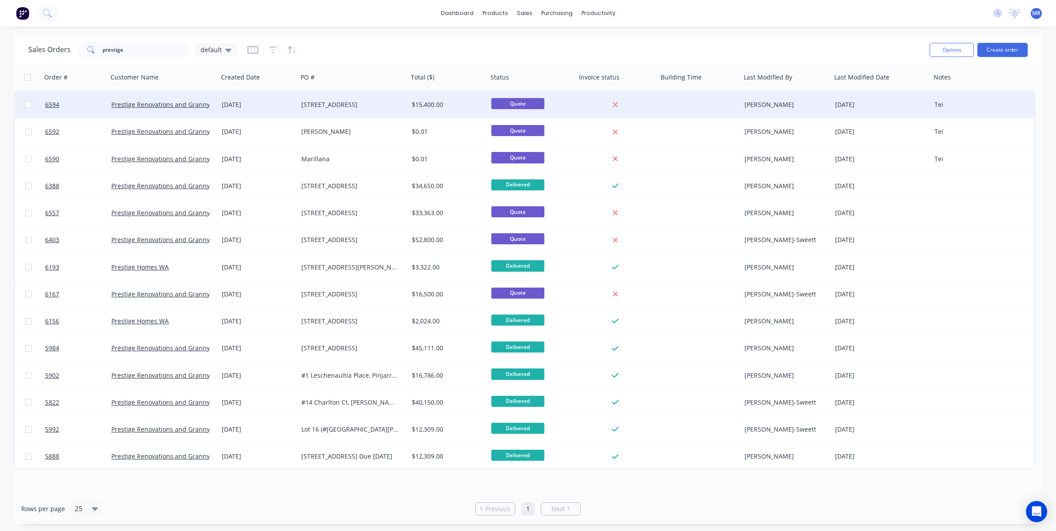
click at [328, 97] on div "[STREET_ADDRESS]" at bounding box center [353, 104] width 111 height 27
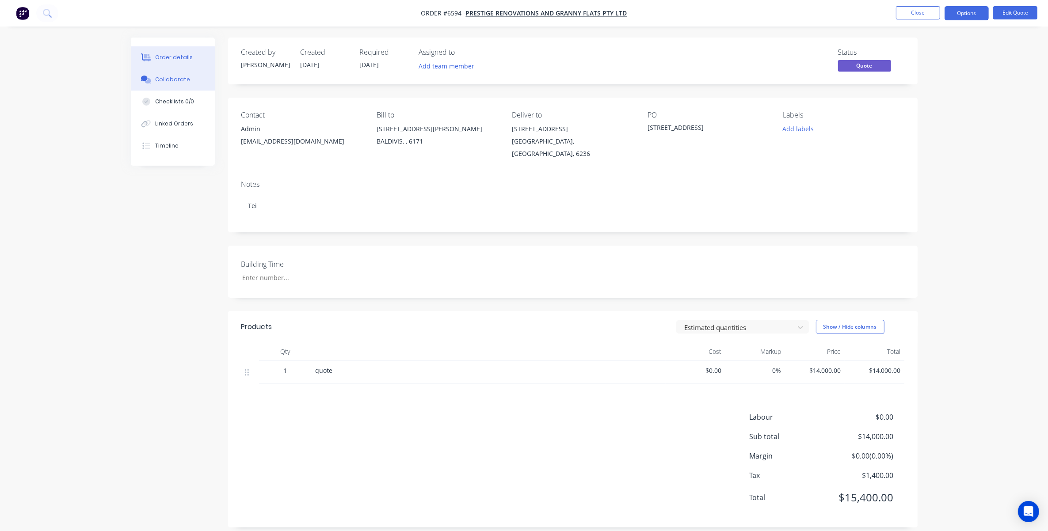
click at [166, 80] on div "Collaborate" at bounding box center [172, 80] width 35 height 8
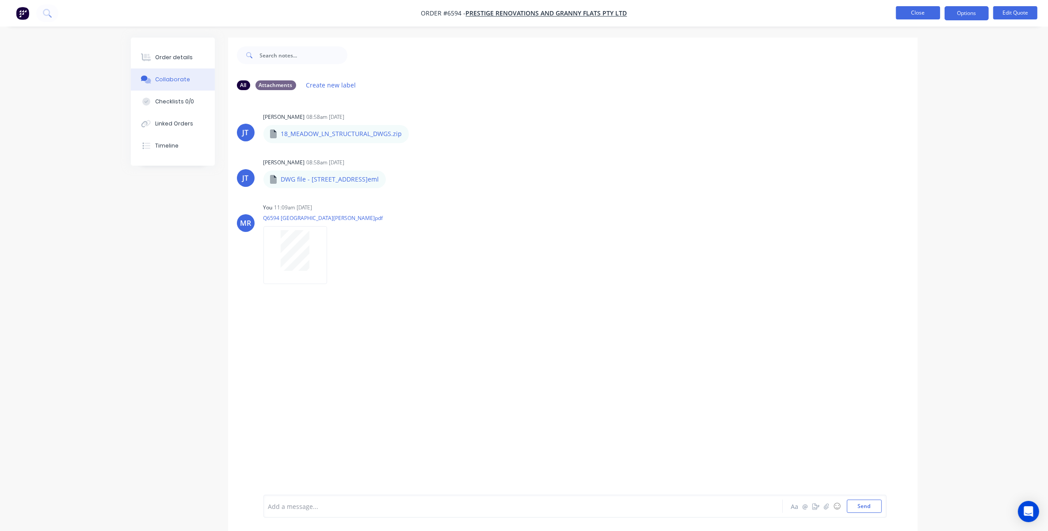
click at [701, 16] on button "Close" at bounding box center [918, 12] width 44 height 13
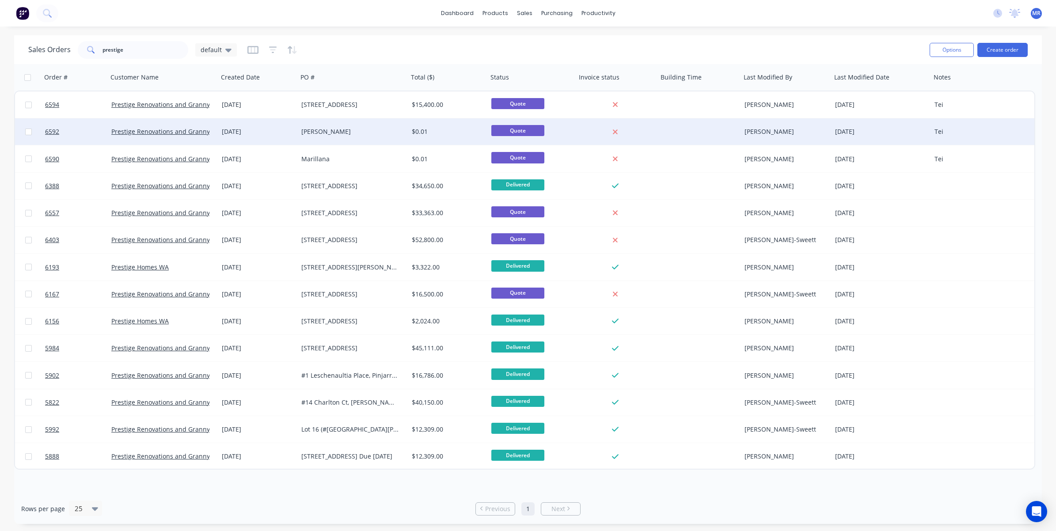
click at [288, 128] on div "[DATE]" at bounding box center [258, 131] width 72 height 9
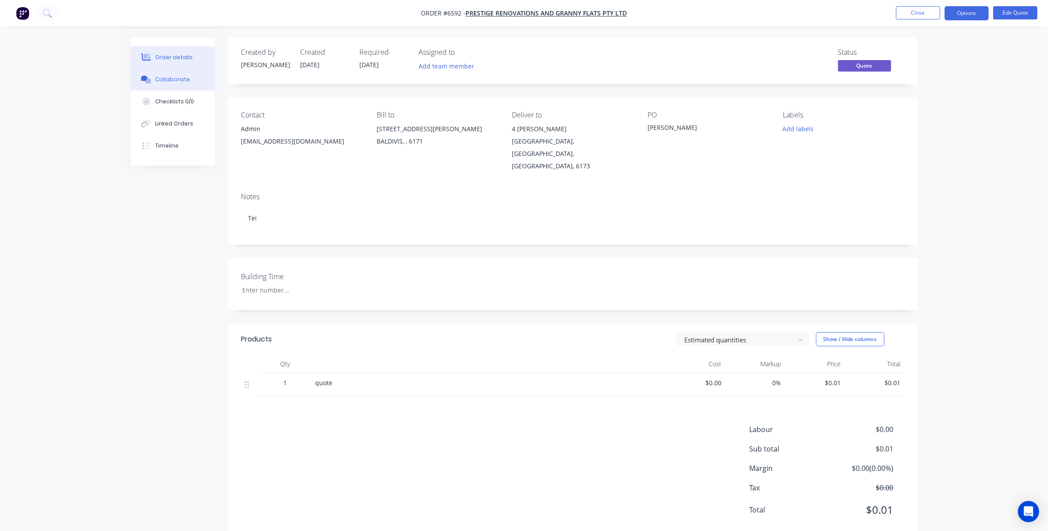
click at [177, 80] on div "Collaborate" at bounding box center [172, 80] width 35 height 8
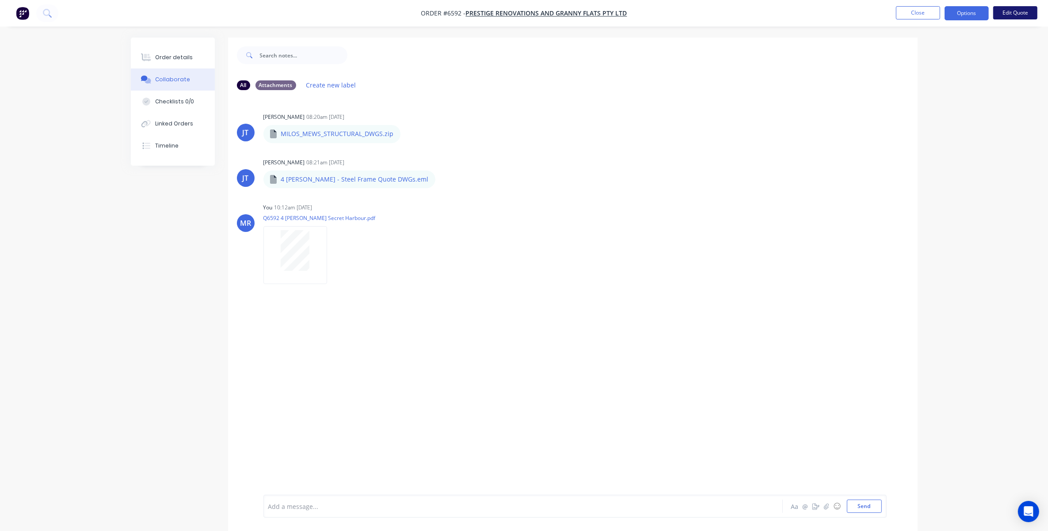
click at [701, 14] on button "Edit Quote" at bounding box center [1015, 12] width 44 height 13
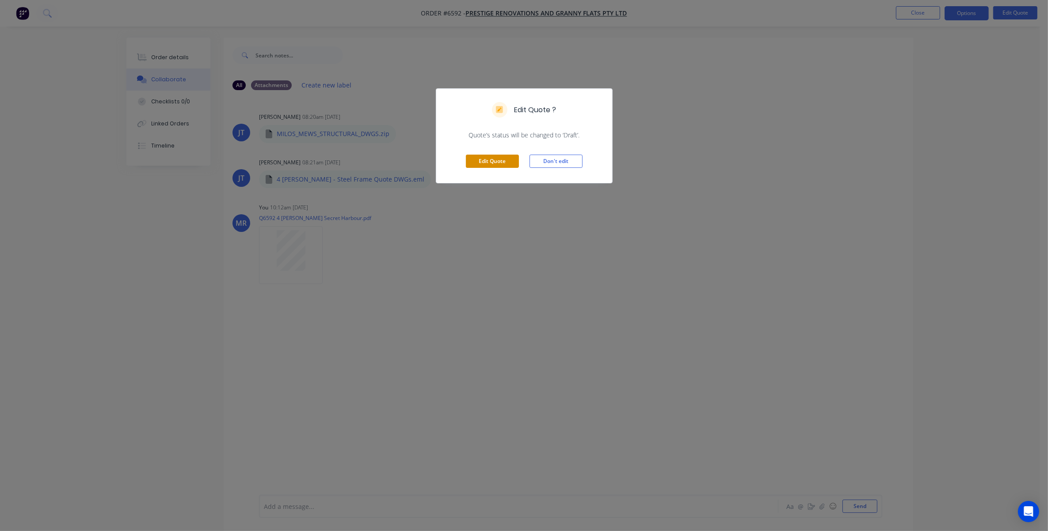
click at [487, 158] on button "Edit Quote" at bounding box center [492, 161] width 53 height 13
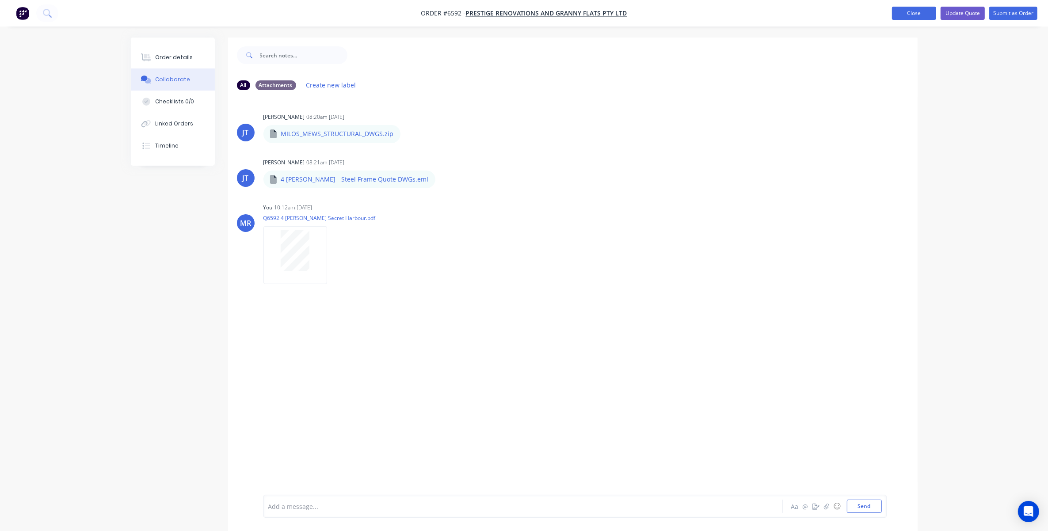
click at [701, 12] on button "Close" at bounding box center [914, 13] width 44 height 13
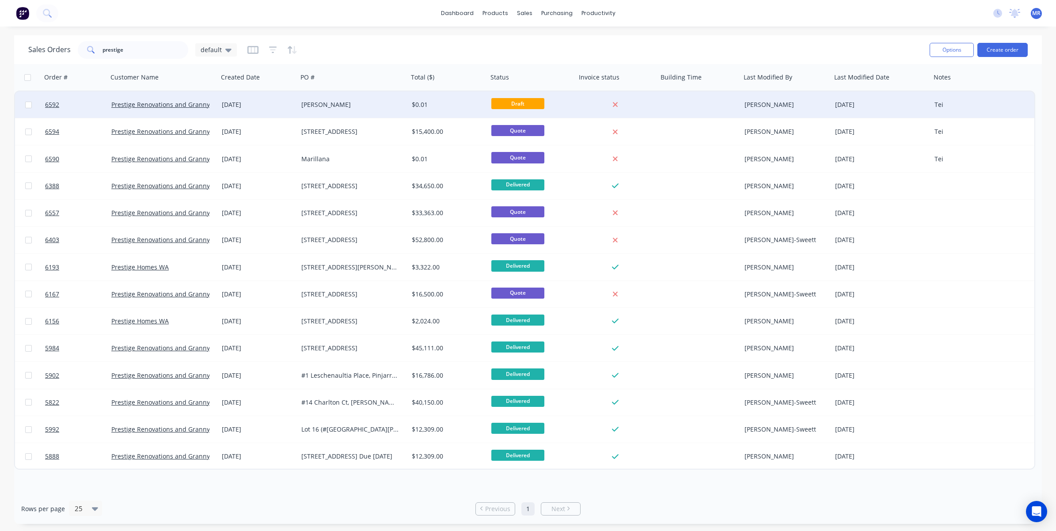
click at [344, 102] on div "[PERSON_NAME]" at bounding box center [350, 104] width 98 height 9
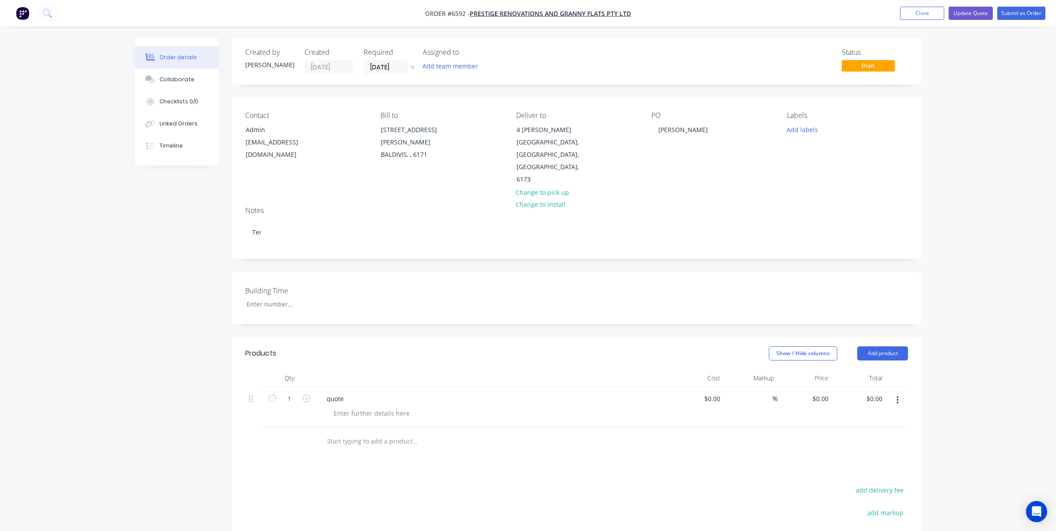
type input "$0.01"
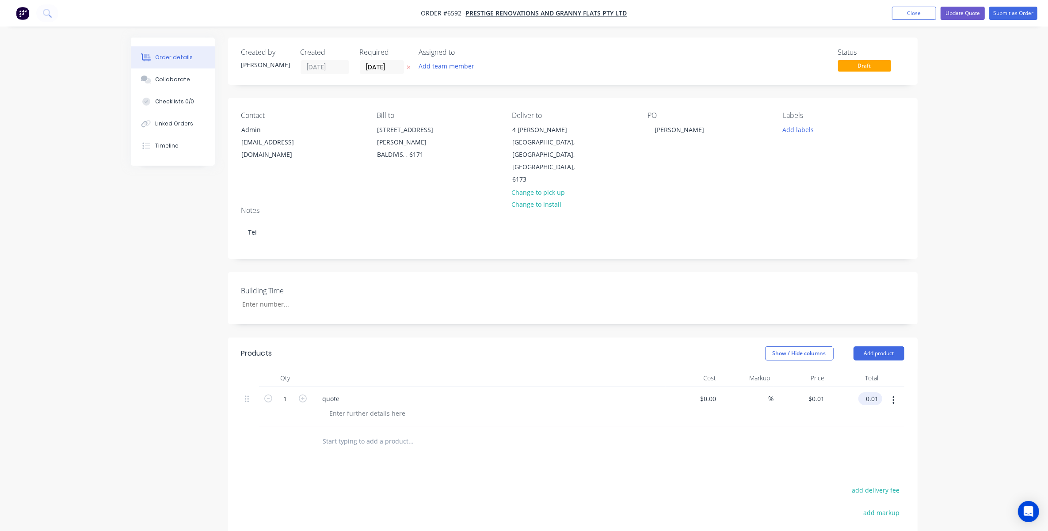
click at [701, 393] on input "0.01" at bounding box center [872, 399] width 20 height 13
type input "9500"
type input "$9,500.00"
click at [701, 354] on div "Order details Collaborate Checklists 0/0 Linked Orders Timeline Order details C…" at bounding box center [524, 341] width 1048 height 682
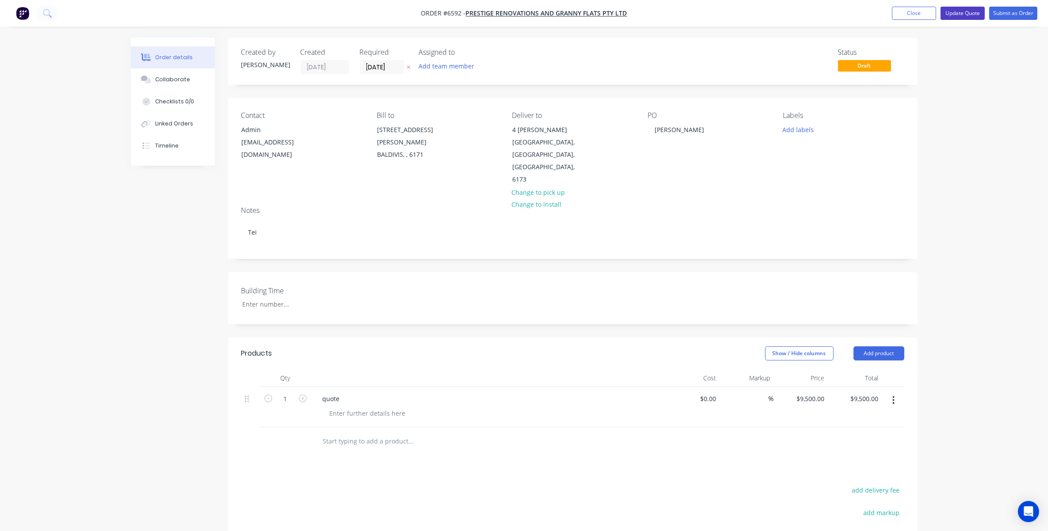
click at [701, 11] on button "Update Quote" at bounding box center [963, 13] width 44 height 13
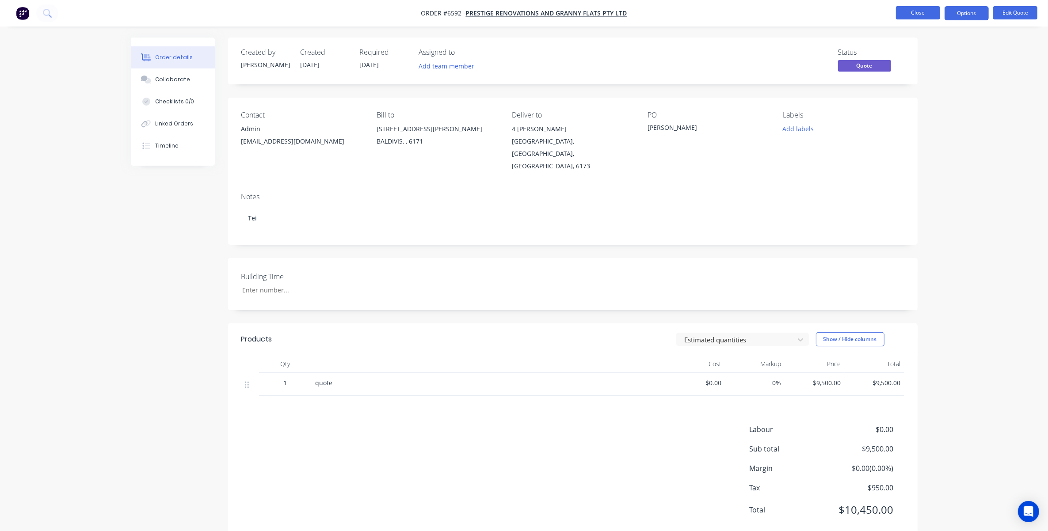
click at [701, 15] on button "Close" at bounding box center [918, 12] width 44 height 13
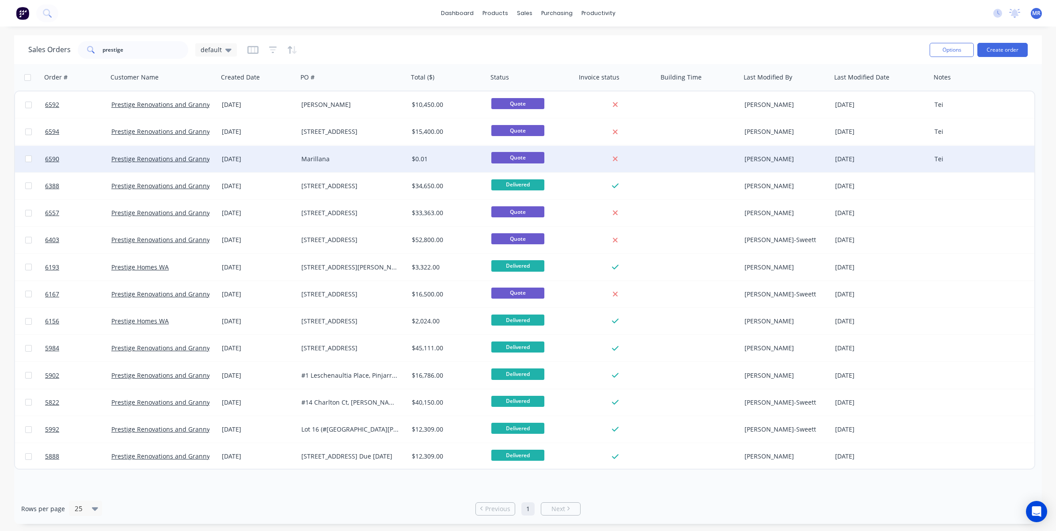
click at [305, 156] on div "Marillana" at bounding box center [350, 159] width 98 height 9
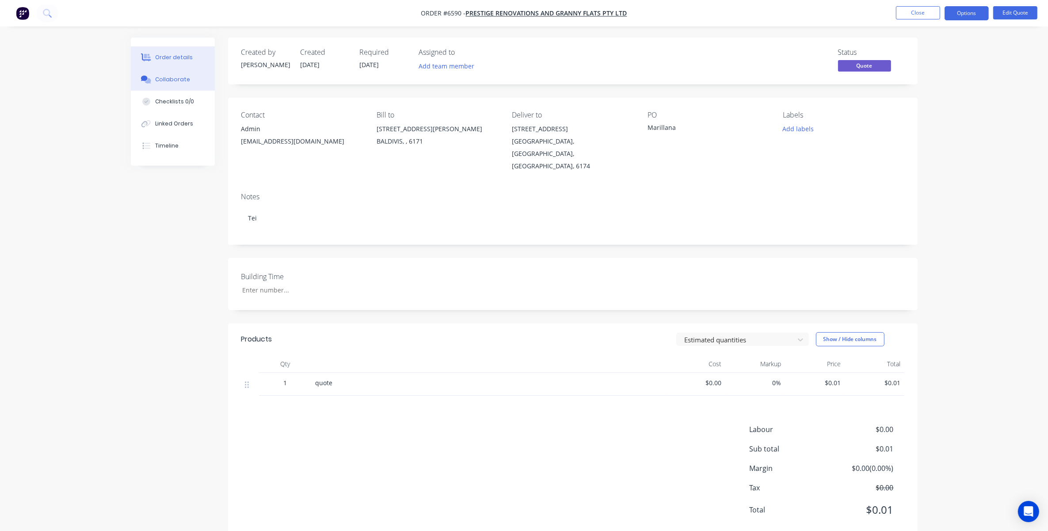
click at [169, 80] on div "Collaborate" at bounding box center [172, 80] width 35 height 8
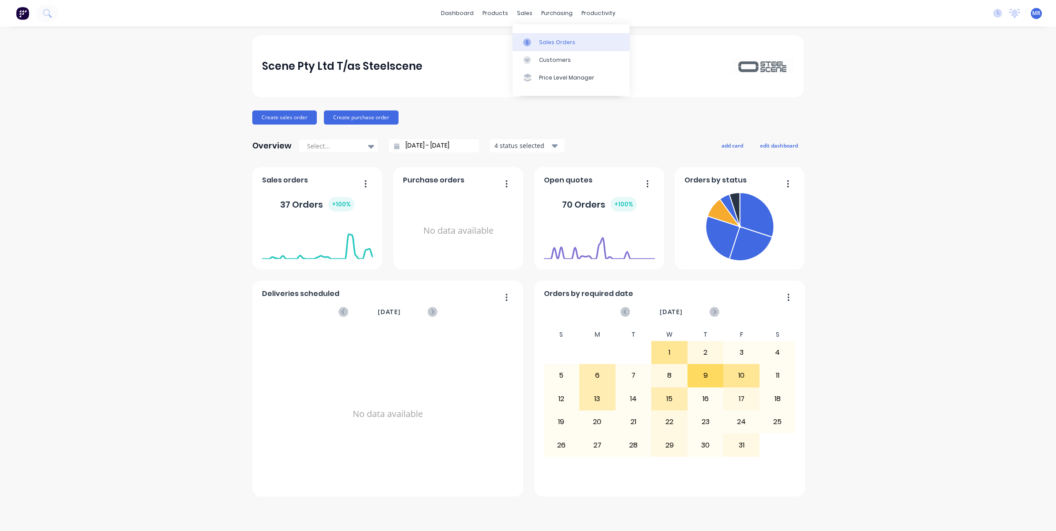
click at [549, 38] on link "Sales Orders" at bounding box center [571, 42] width 117 height 18
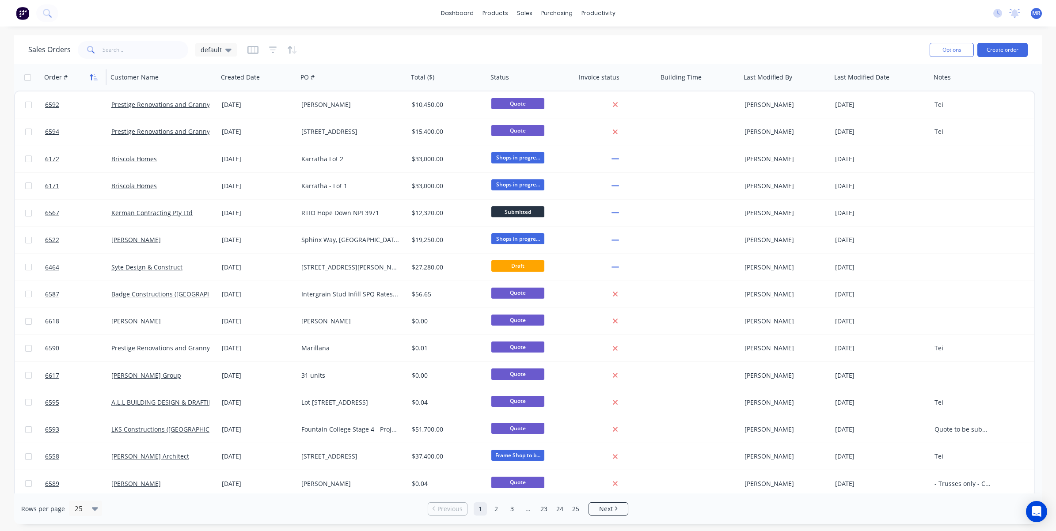
click at [96, 78] on icon "button" at bounding box center [96, 77] width 4 height 6
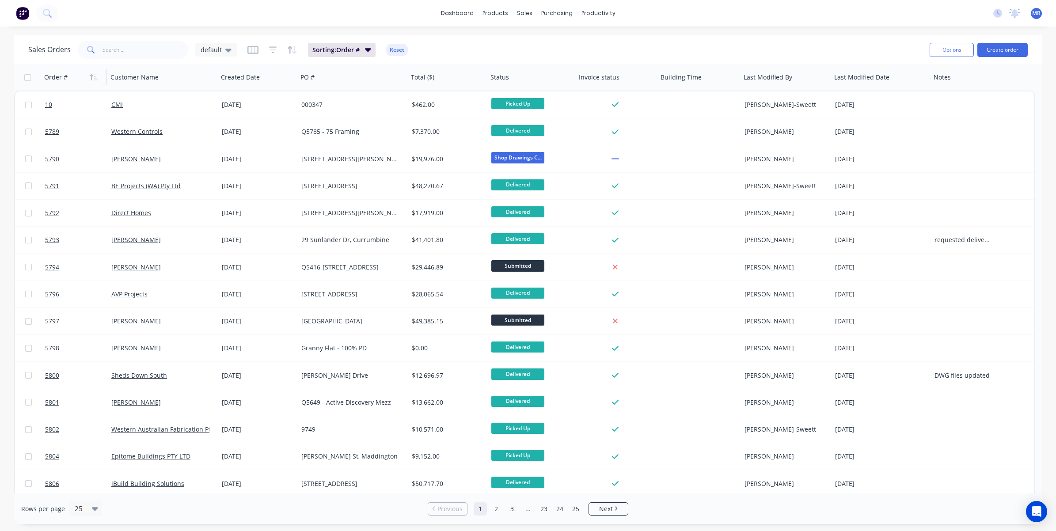
click at [96, 76] on icon "button" at bounding box center [94, 77] width 8 height 7
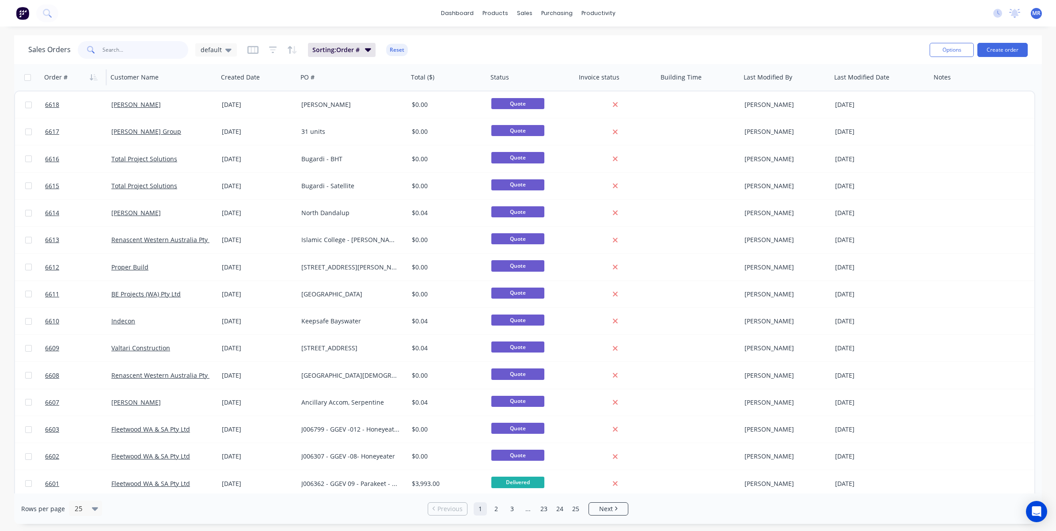
click at [156, 50] on input "text" at bounding box center [146, 50] width 86 height 18
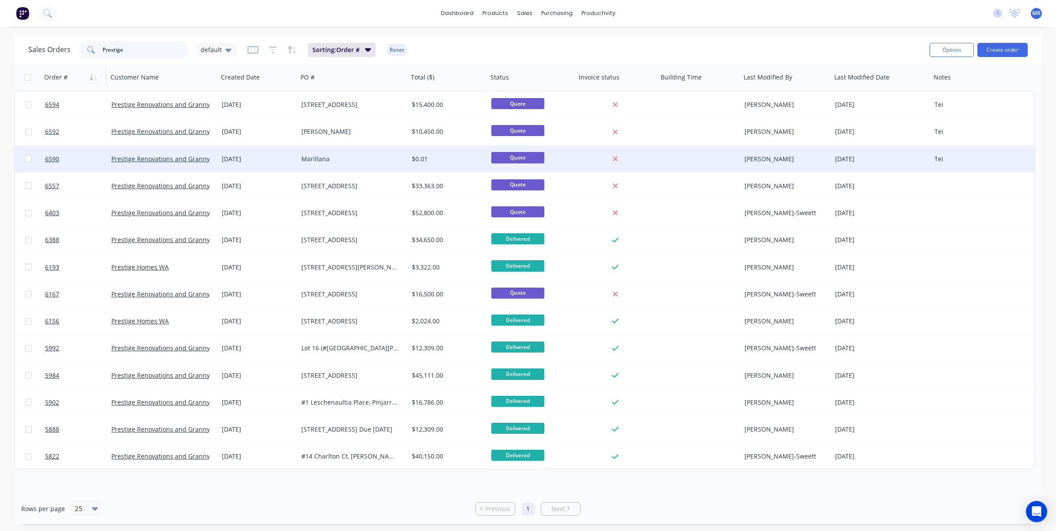
type input "Prestige"
click at [351, 155] on div "Marillana" at bounding box center [350, 159] width 98 height 9
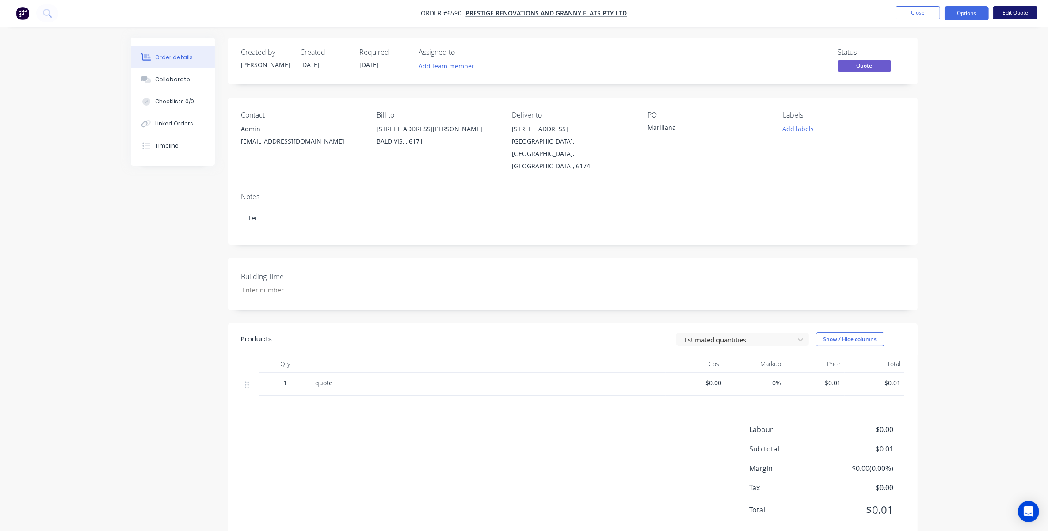
click at [1018, 15] on button "Edit Quote" at bounding box center [1015, 12] width 44 height 13
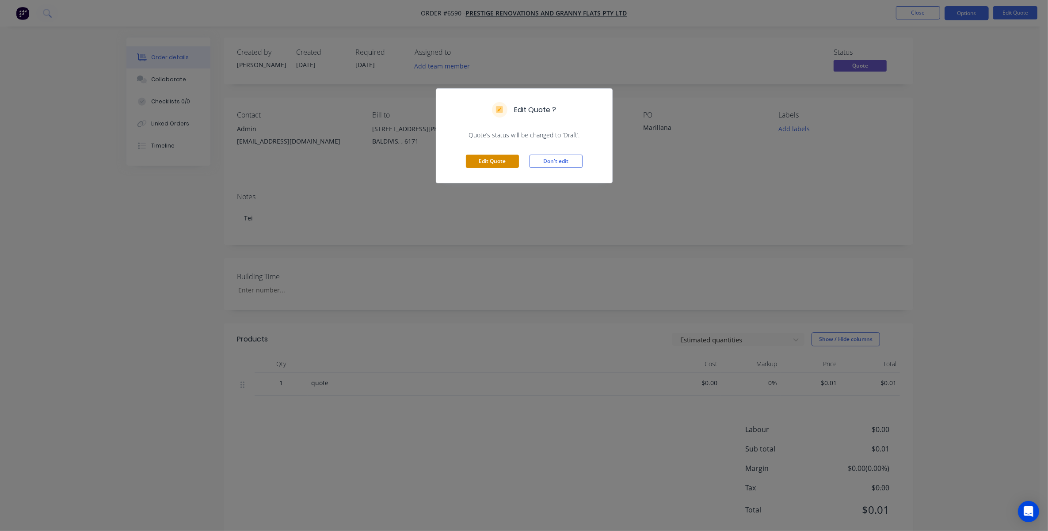
click at [502, 160] on button "Edit Quote" at bounding box center [492, 161] width 53 height 13
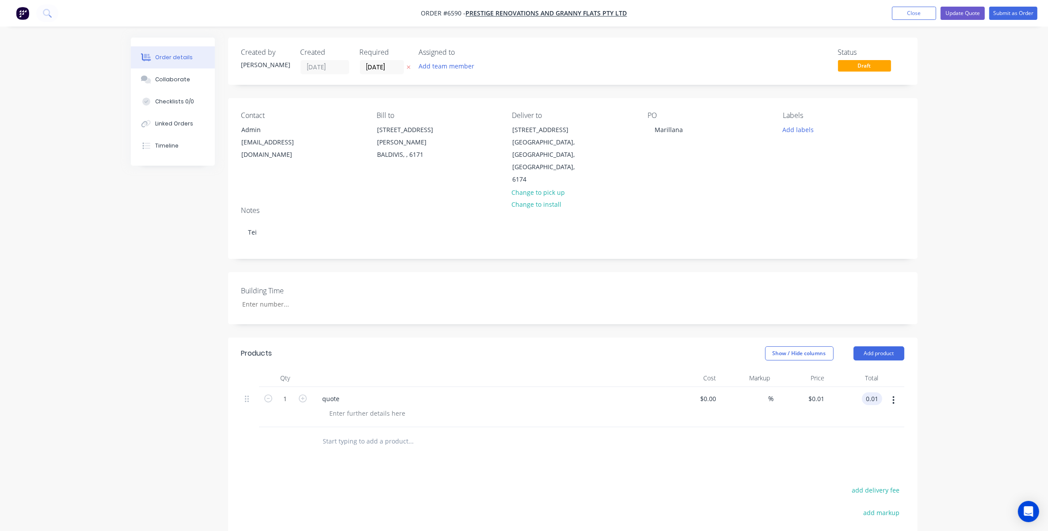
click at [871, 393] on input "0.01" at bounding box center [873, 399] width 17 height 13
type input "9500"
type input "$9,500.00"
click at [942, 357] on div "Order details Collaborate Checklists 0/0 Linked Orders Timeline Order details C…" at bounding box center [524, 341] width 1048 height 682
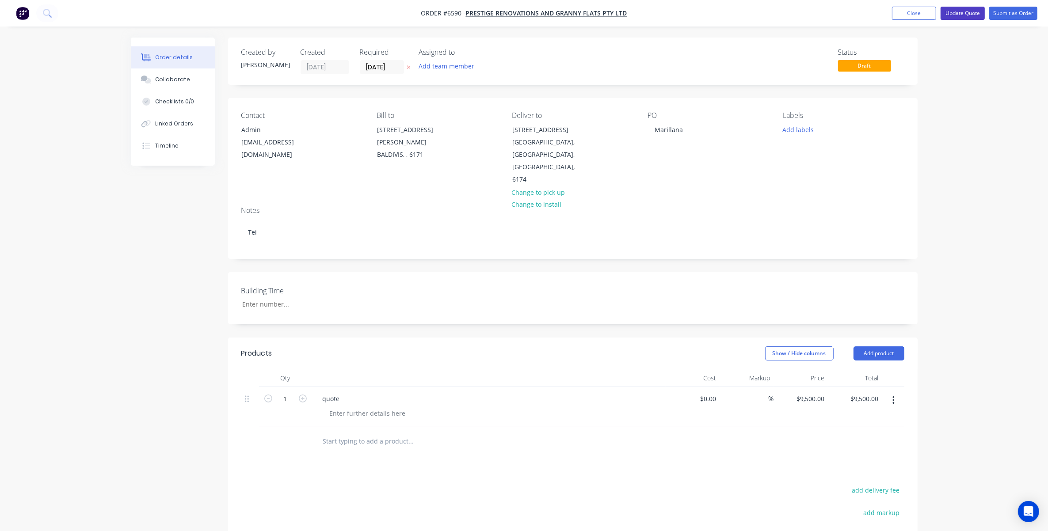
click at [964, 12] on button "Update Quote" at bounding box center [963, 13] width 44 height 13
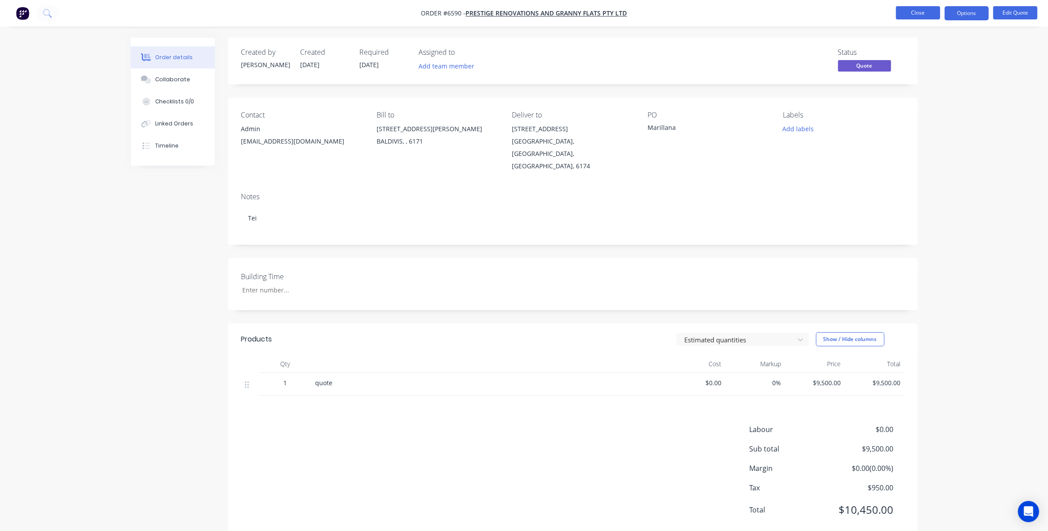
click at [931, 19] on button "Close" at bounding box center [918, 12] width 44 height 13
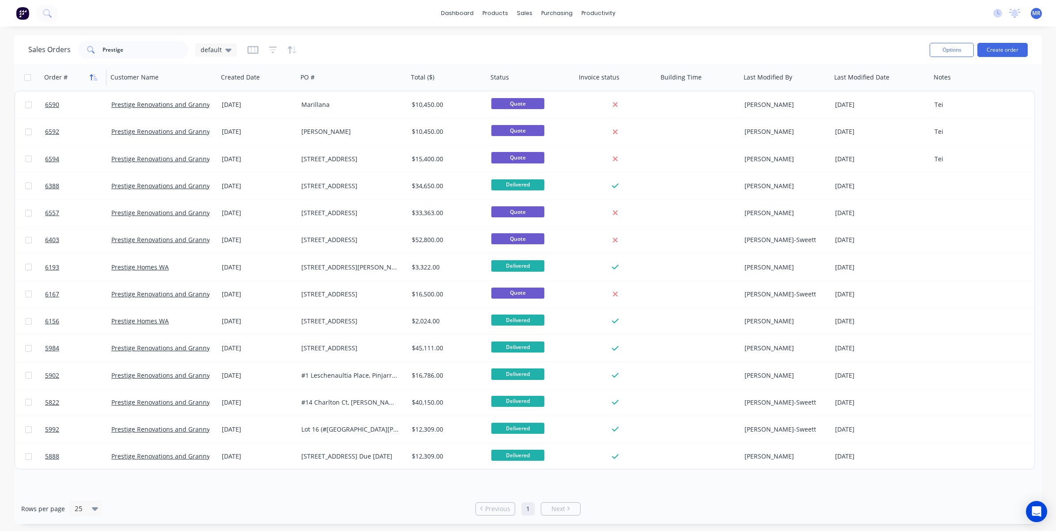
click at [95, 80] on icon "button" at bounding box center [96, 77] width 4 height 6
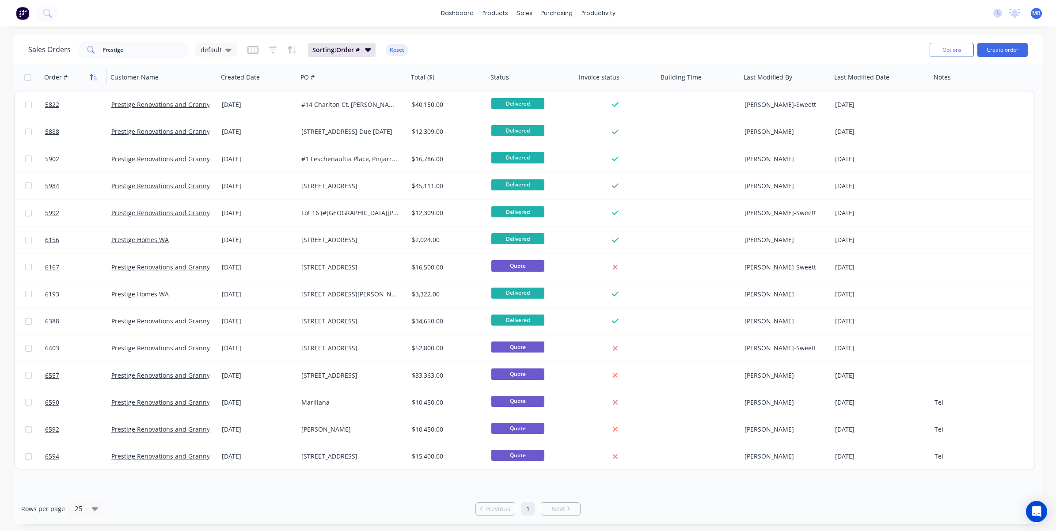
click at [94, 78] on icon "button" at bounding box center [96, 77] width 4 height 6
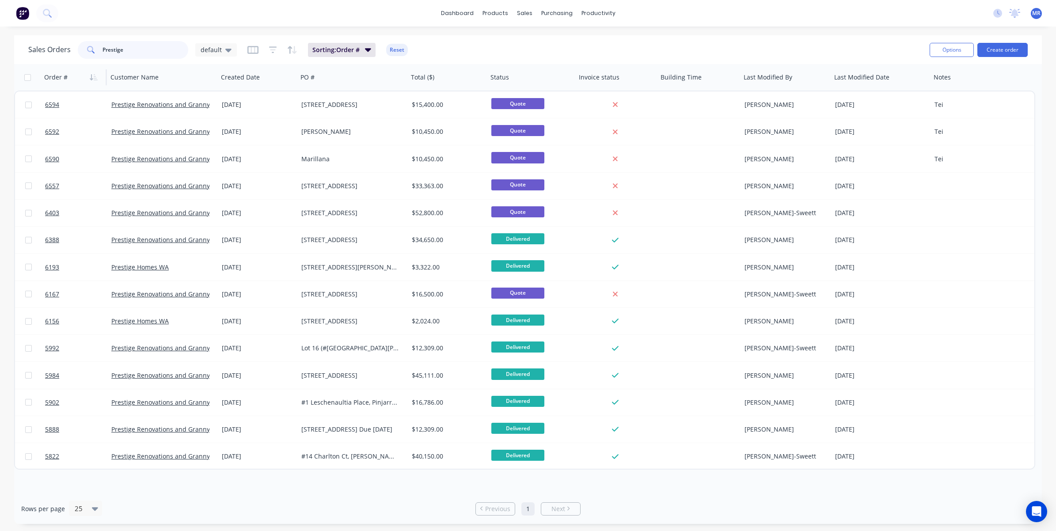
drag, startPoint x: 129, startPoint y: 53, endPoint x: 73, endPoint y: 55, distance: 55.7
click at [73, 55] on div "Sales Orders Prestige default" at bounding box center [132, 50] width 209 height 18
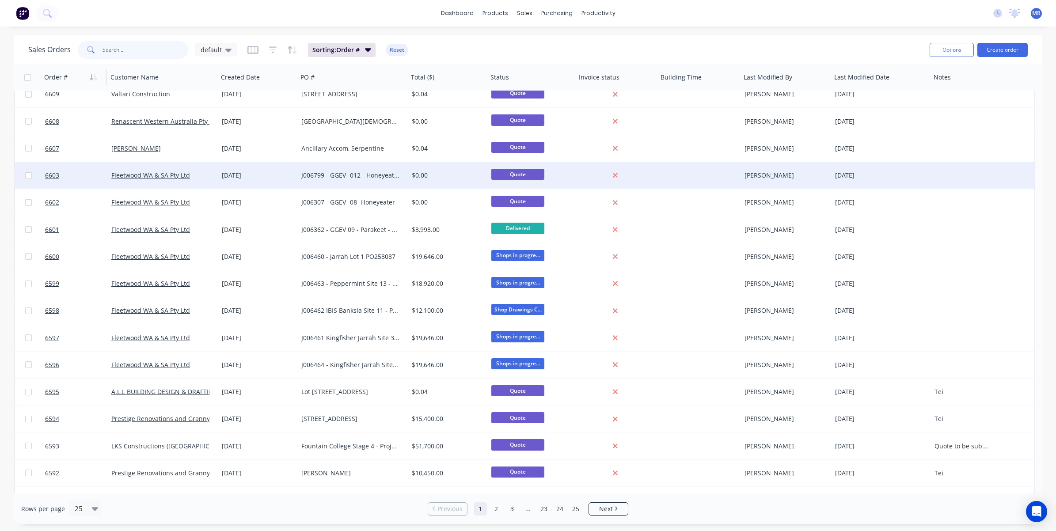
scroll to position [273, 0]
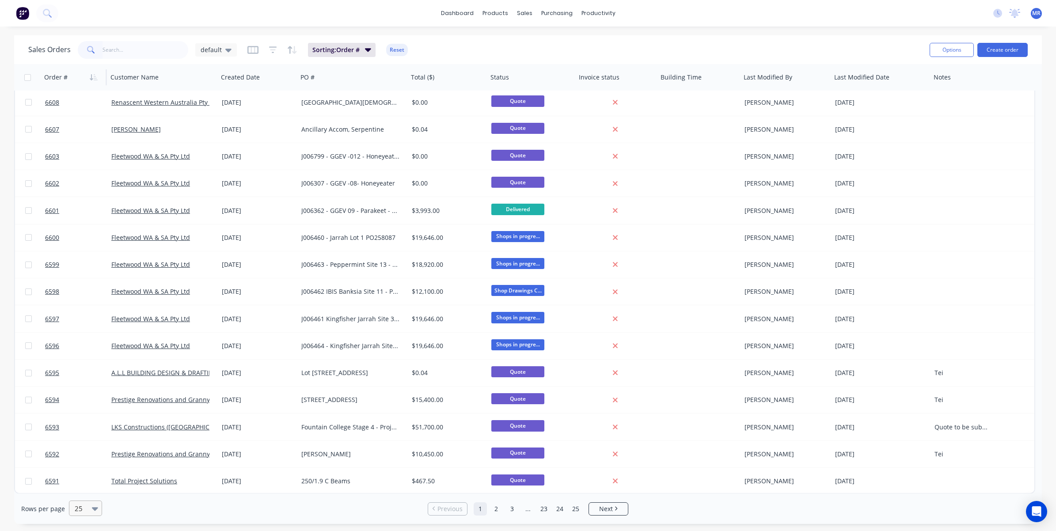
click at [89, 507] on div "25" at bounding box center [81, 508] width 21 height 15
click at [83, 485] on div "100" at bounding box center [84, 488] width 33 height 16
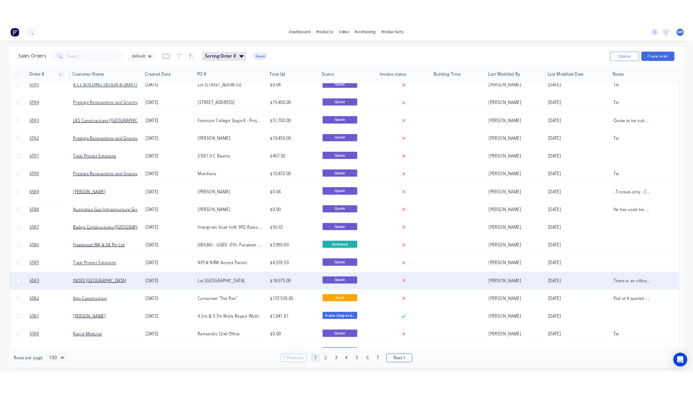
scroll to position [608, 0]
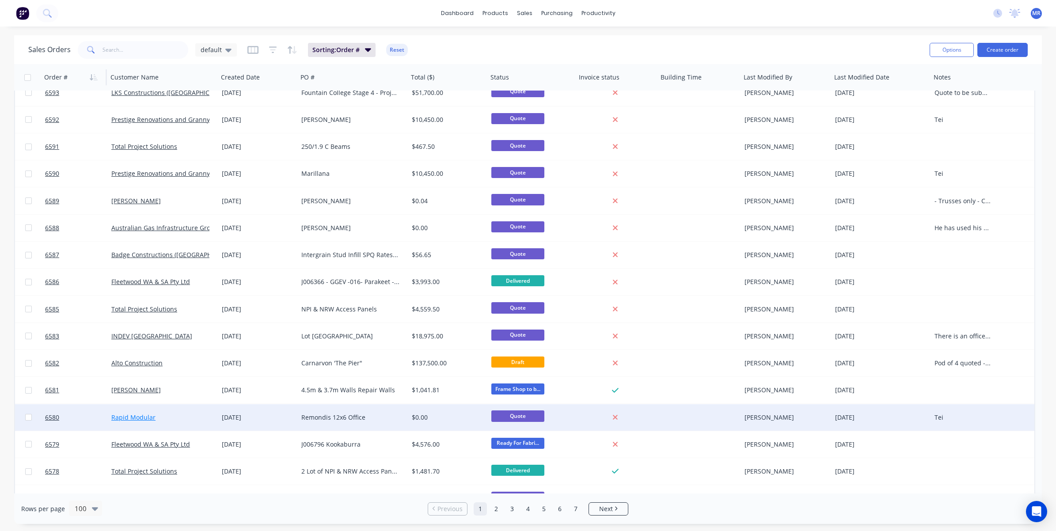
click at [133, 416] on link "Rapid Modular" at bounding box center [133, 417] width 44 height 8
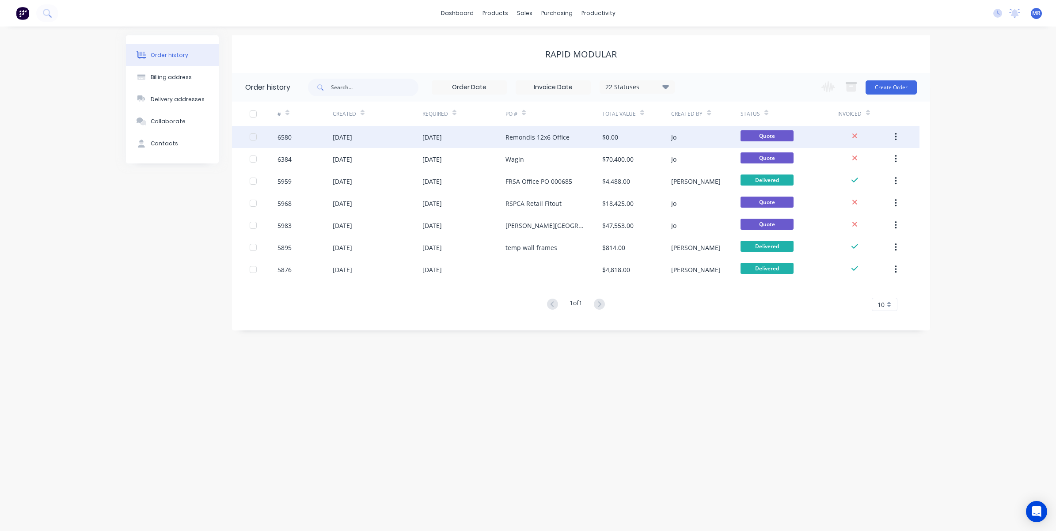
click at [535, 129] on div "Remondis 12x6 Office" at bounding box center [554, 137] width 97 height 22
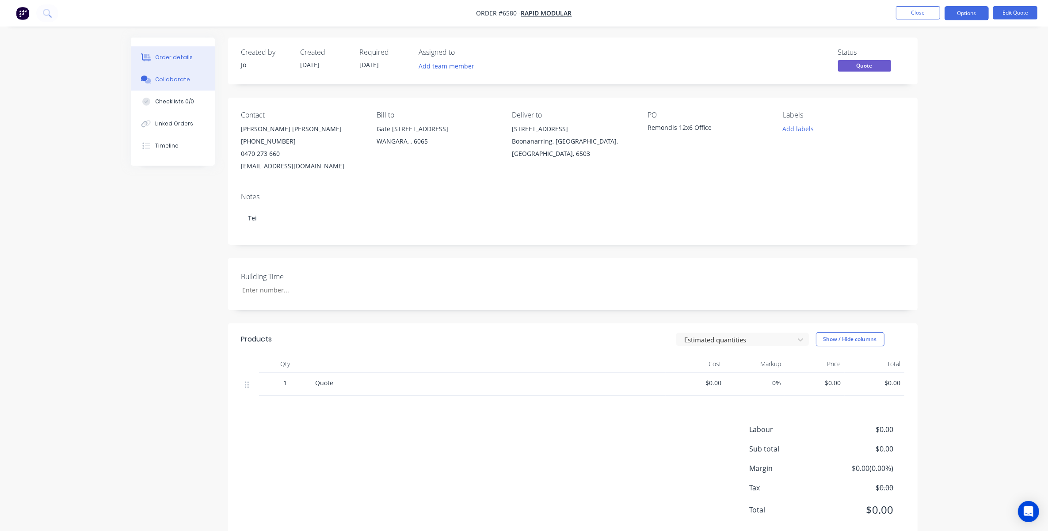
click at [169, 79] on div "Collaborate" at bounding box center [172, 80] width 35 height 8
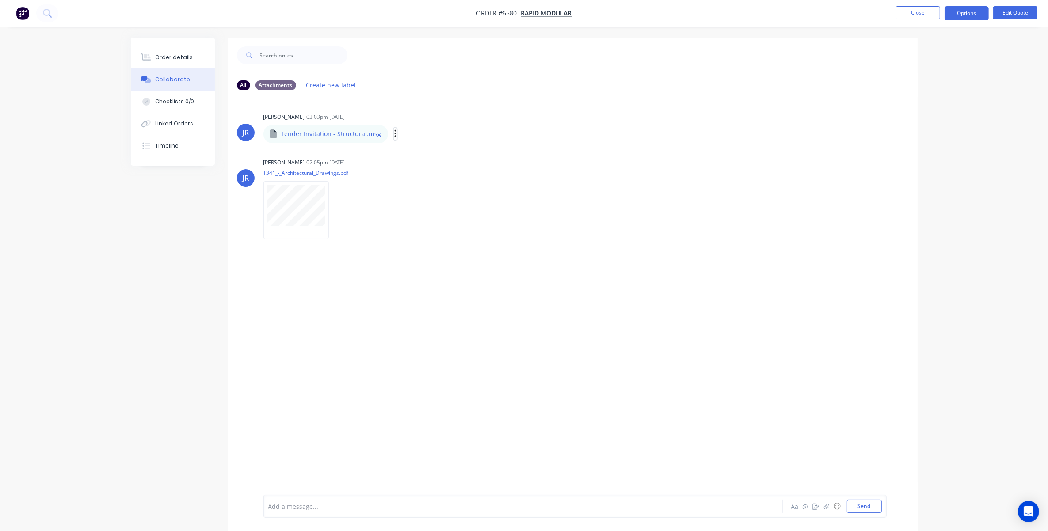
click at [394, 135] on icon "button" at bounding box center [395, 134] width 2 height 8
click at [423, 153] on button "Download" at bounding box center [453, 158] width 99 height 20
